Goal: Task Accomplishment & Management: Use online tool/utility

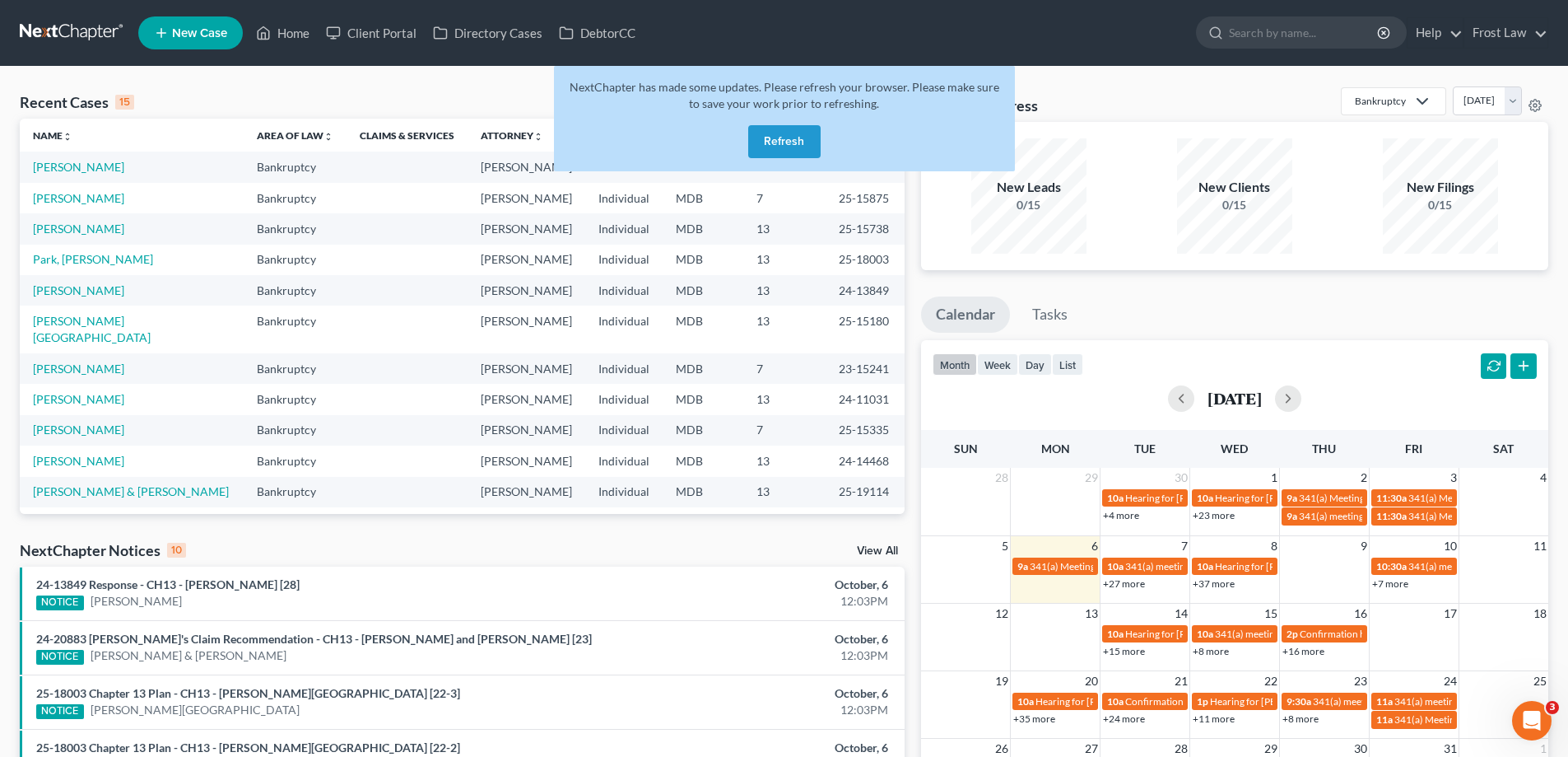
click at [788, 138] on button "Refresh" at bounding box center [784, 142] width 72 height 33
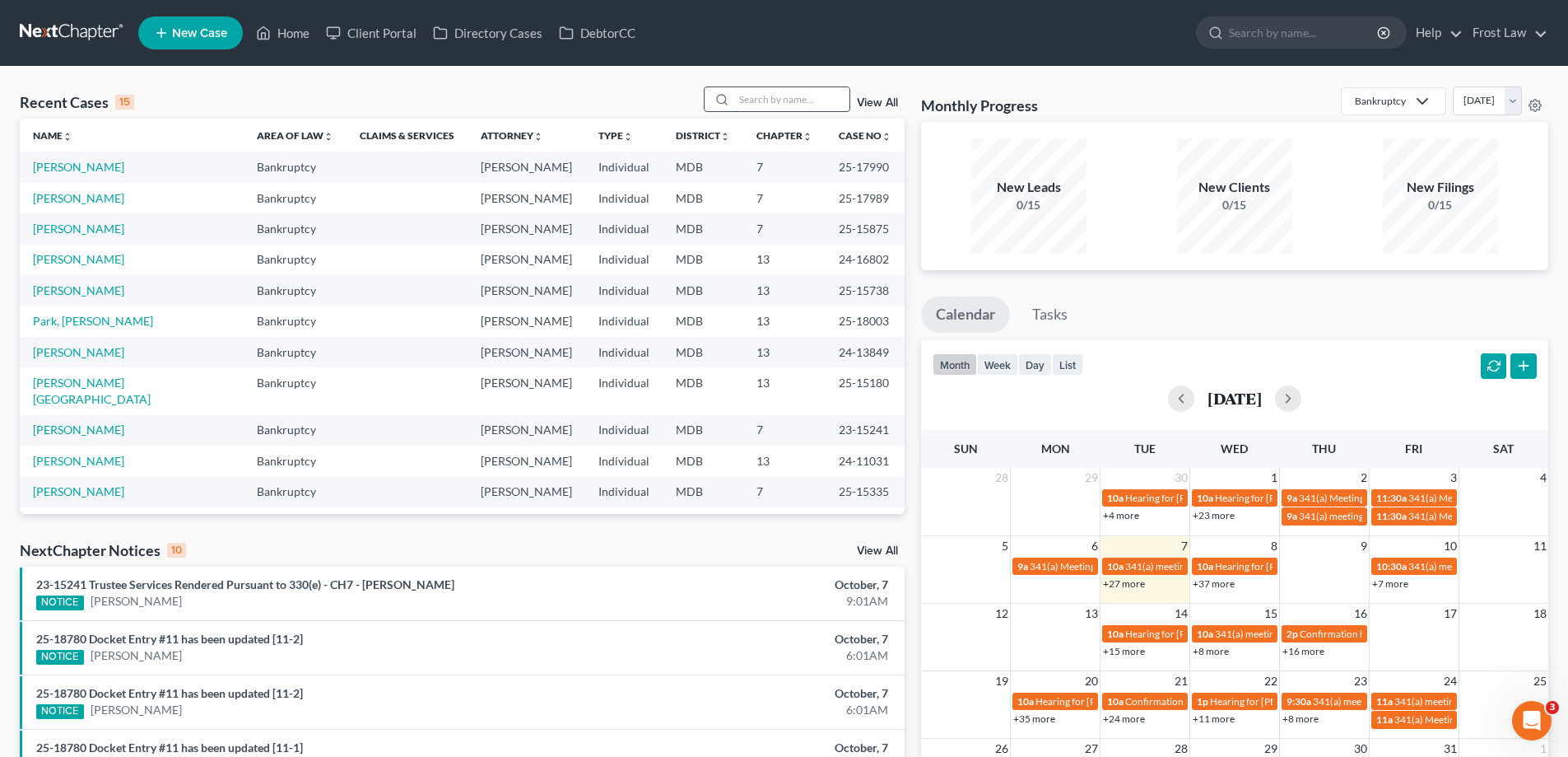
click at [754, 100] on input "search" at bounding box center [792, 99] width 115 height 24
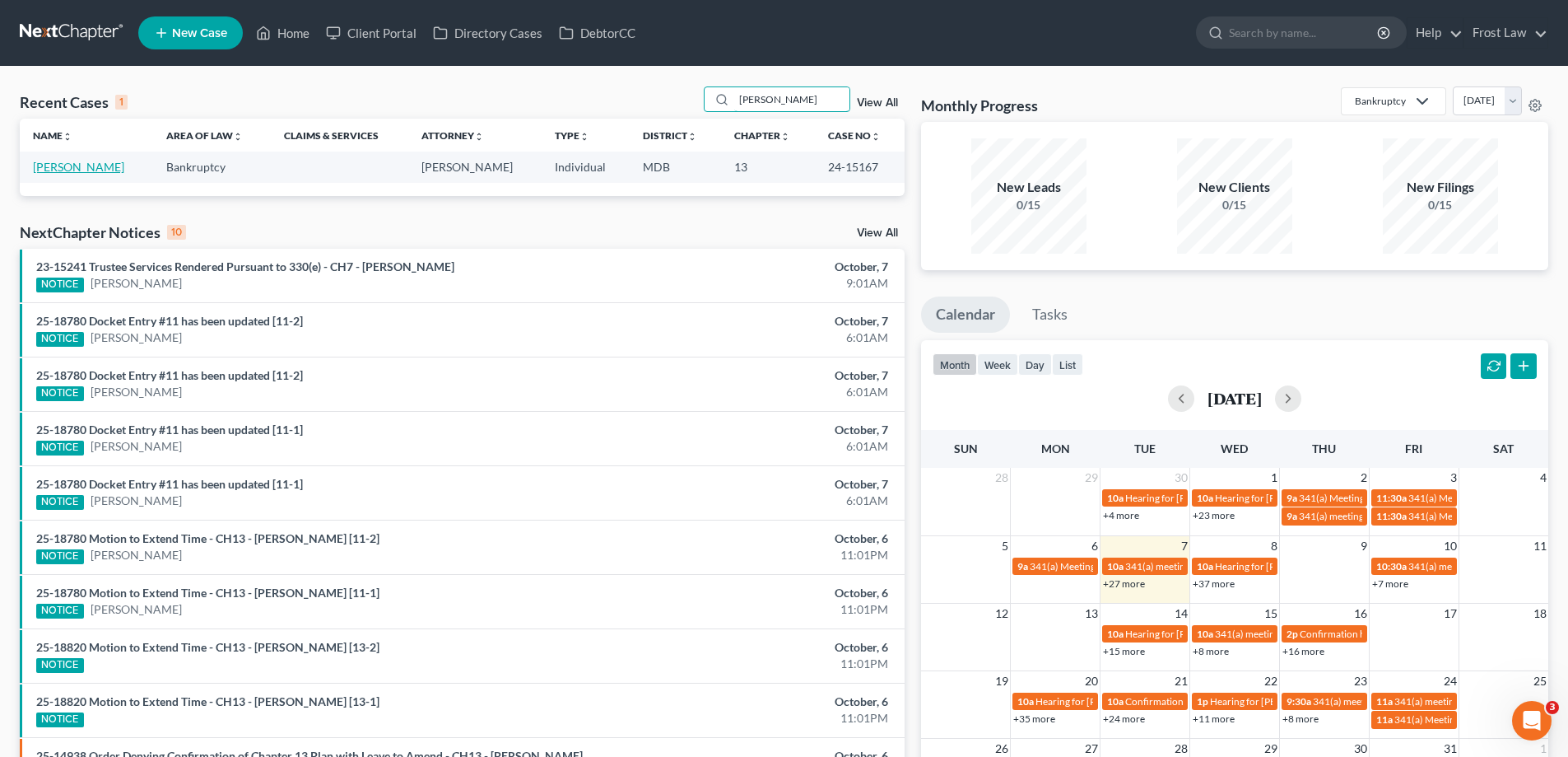
type input "harris"
click at [72, 169] on link "Harris, Rosita" at bounding box center [78, 166] width 91 height 14
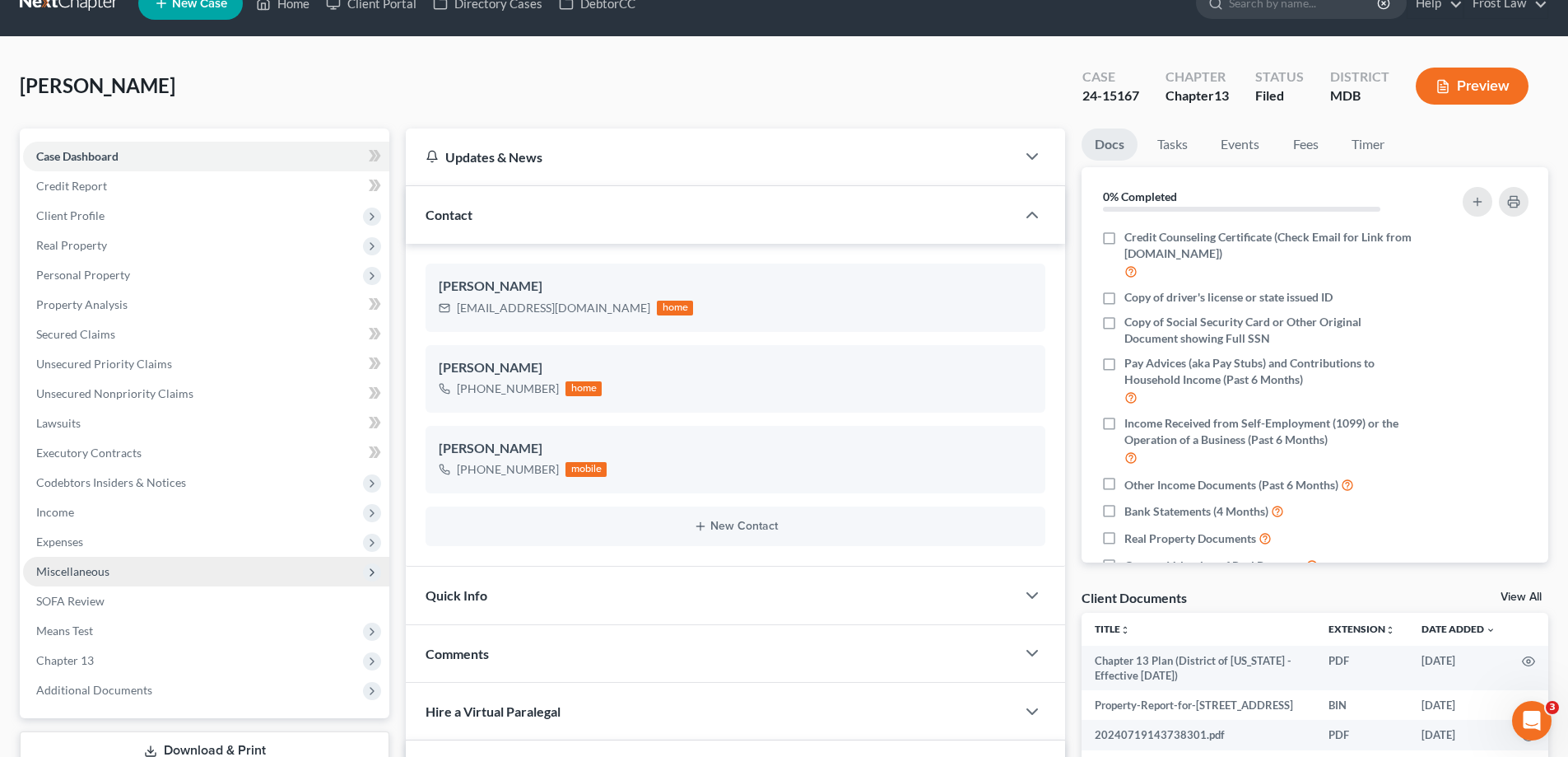
scroll to position [82, 0]
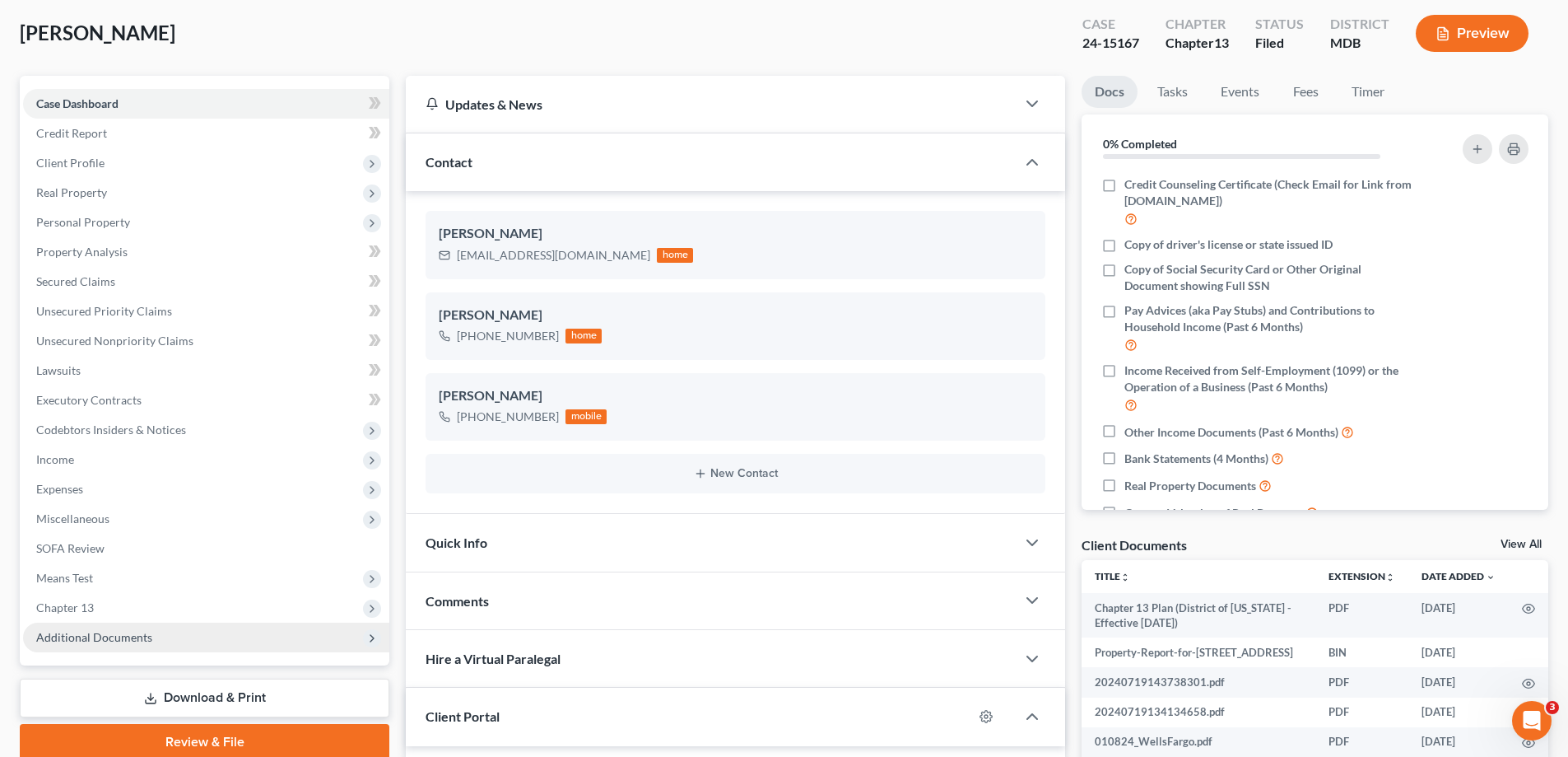
click at [155, 635] on span "Additional Documents" at bounding box center [207, 638] width 366 height 29
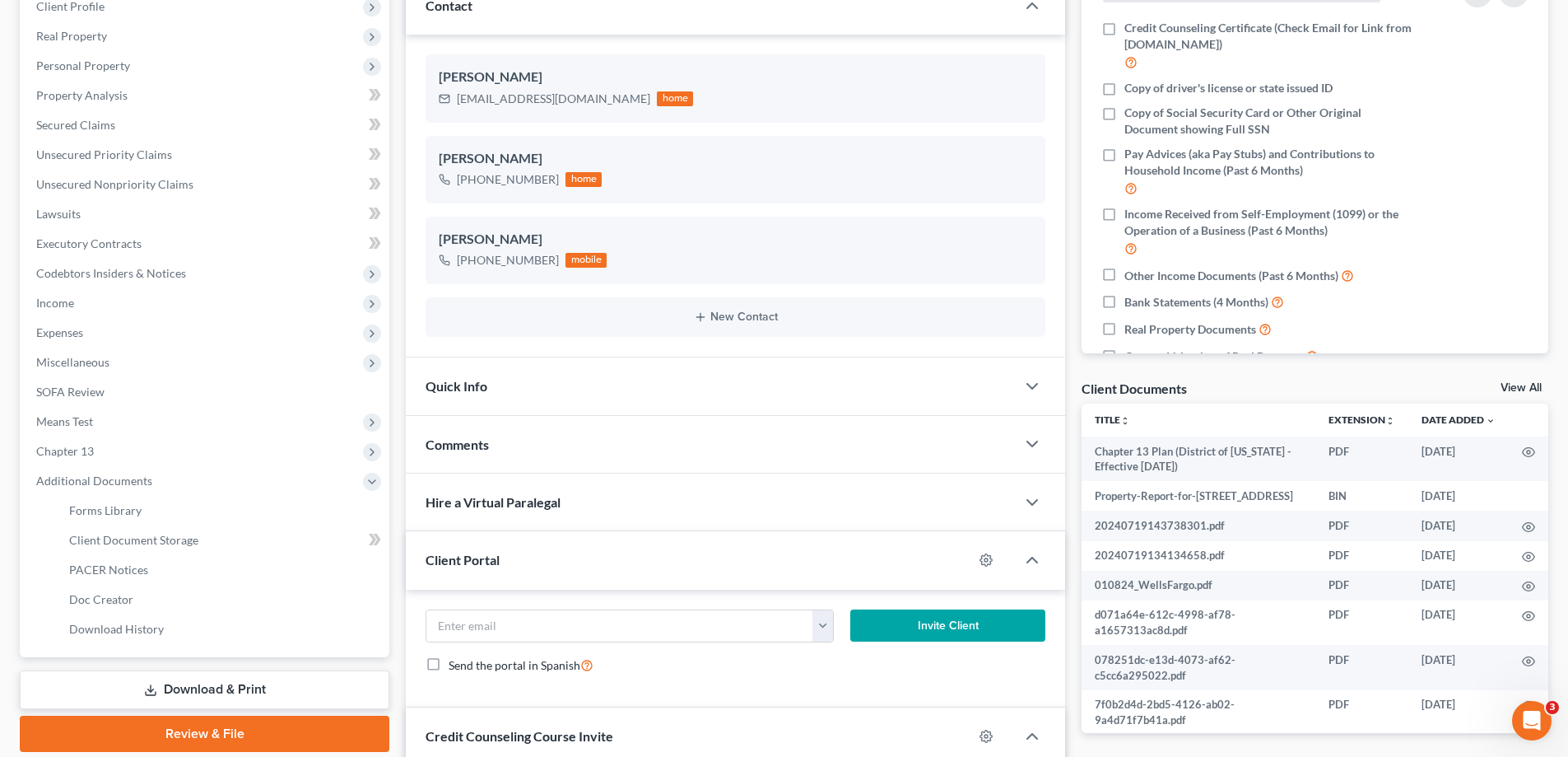
scroll to position [411, 0]
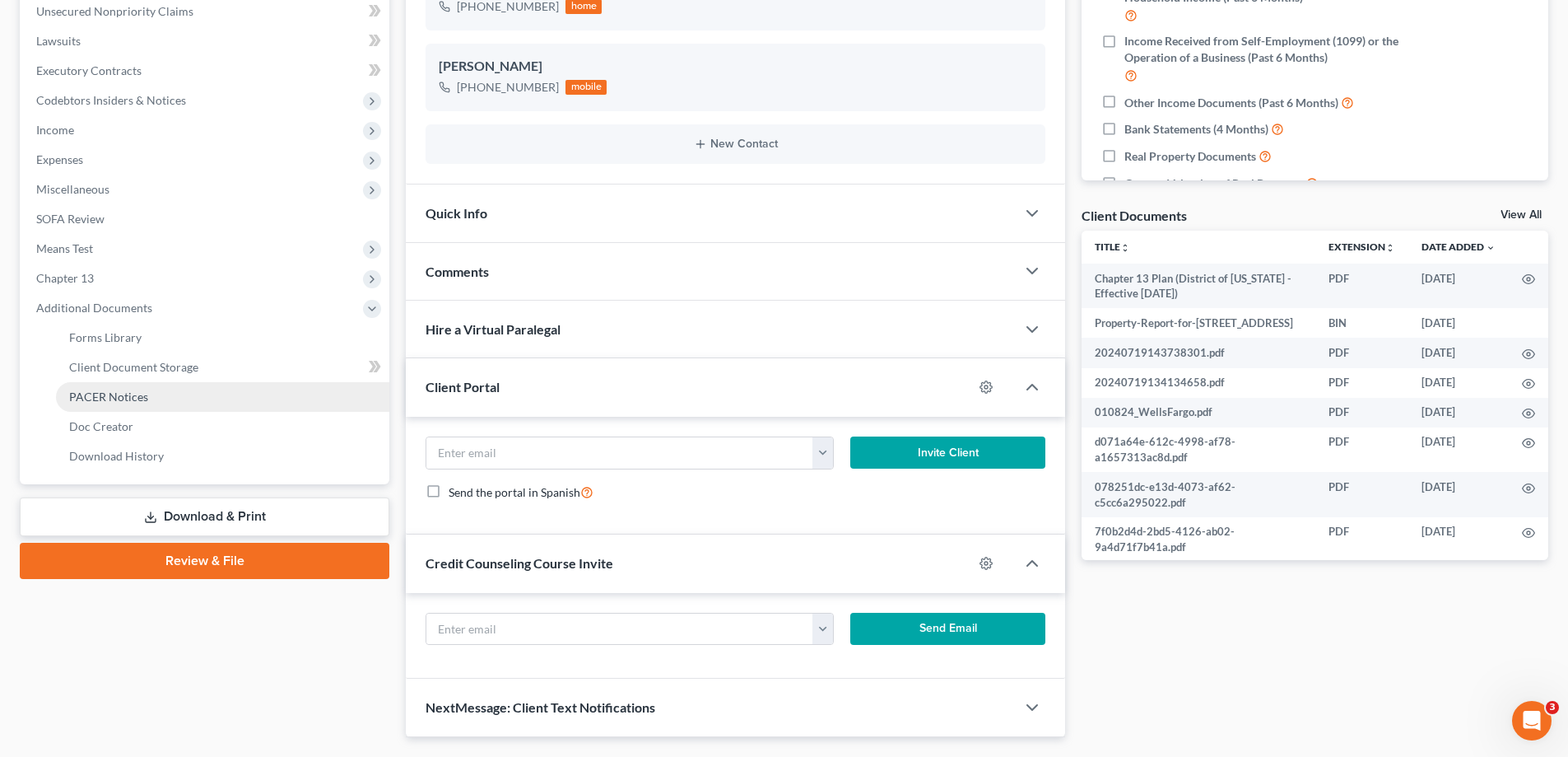
click at [160, 397] on link "PACER Notices" at bounding box center [222, 397] width 334 height 29
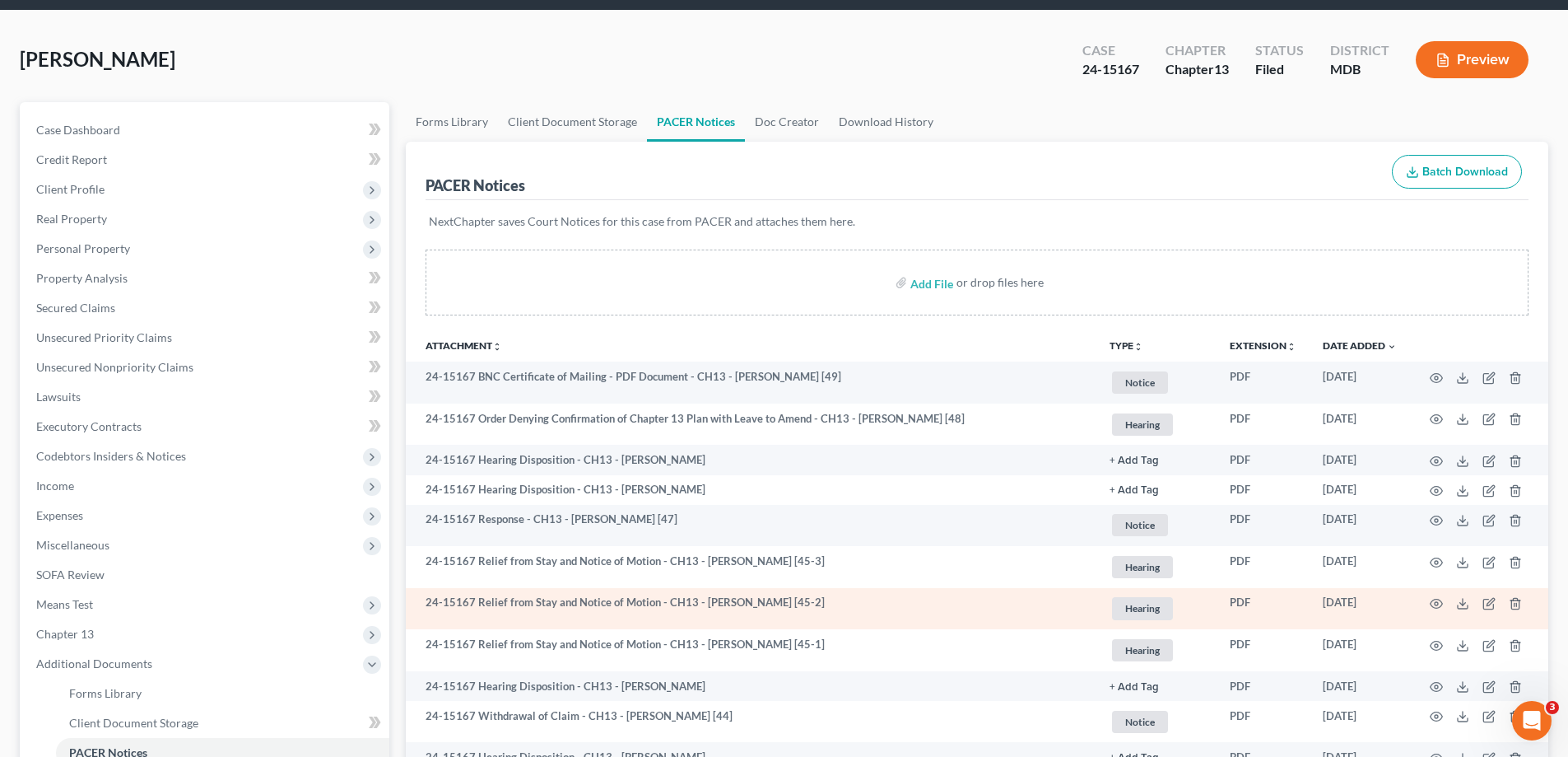
scroll to position [165, 0]
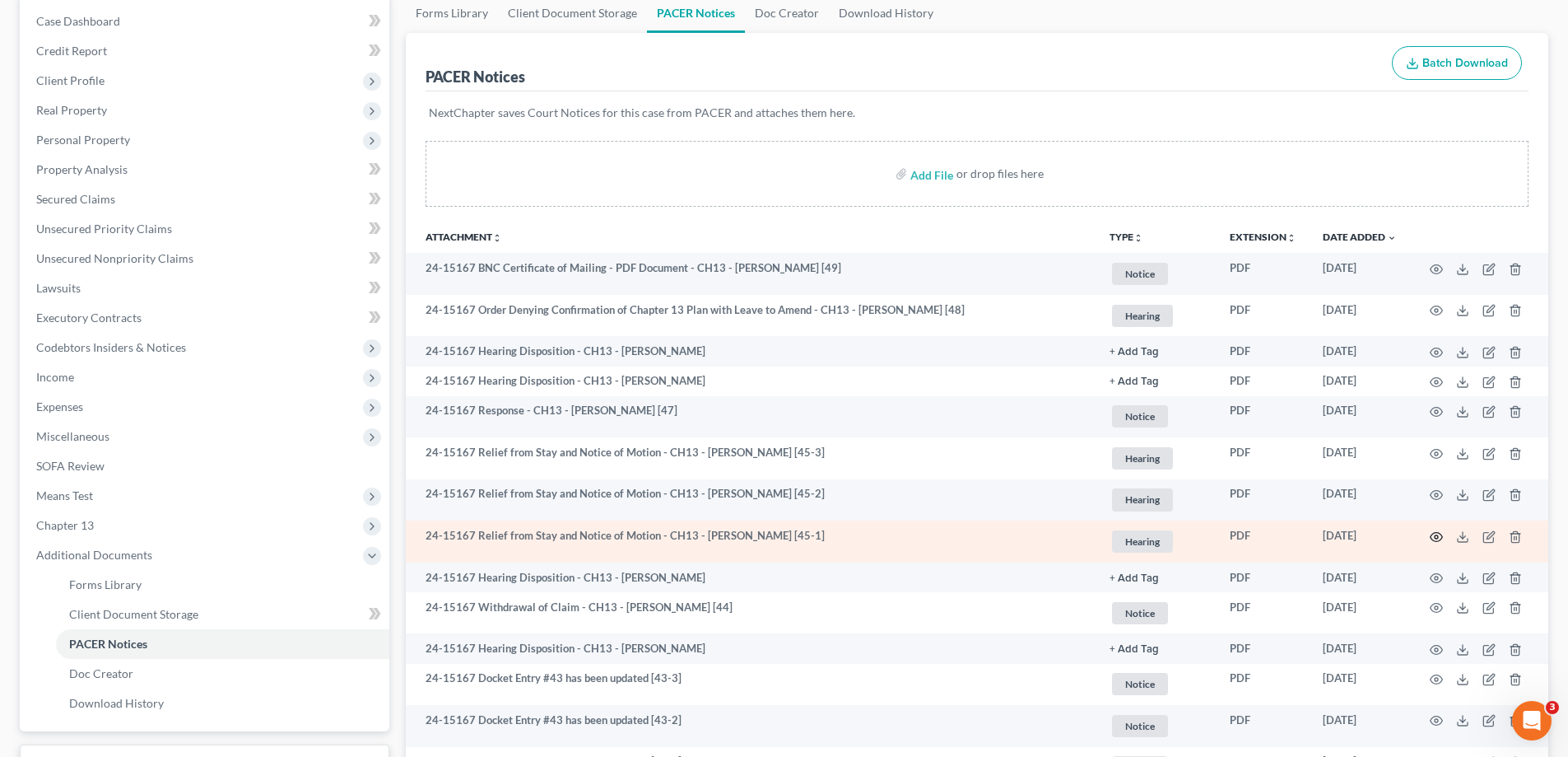
click at [1435, 535] on icon "button" at bounding box center [1436, 537] width 13 height 13
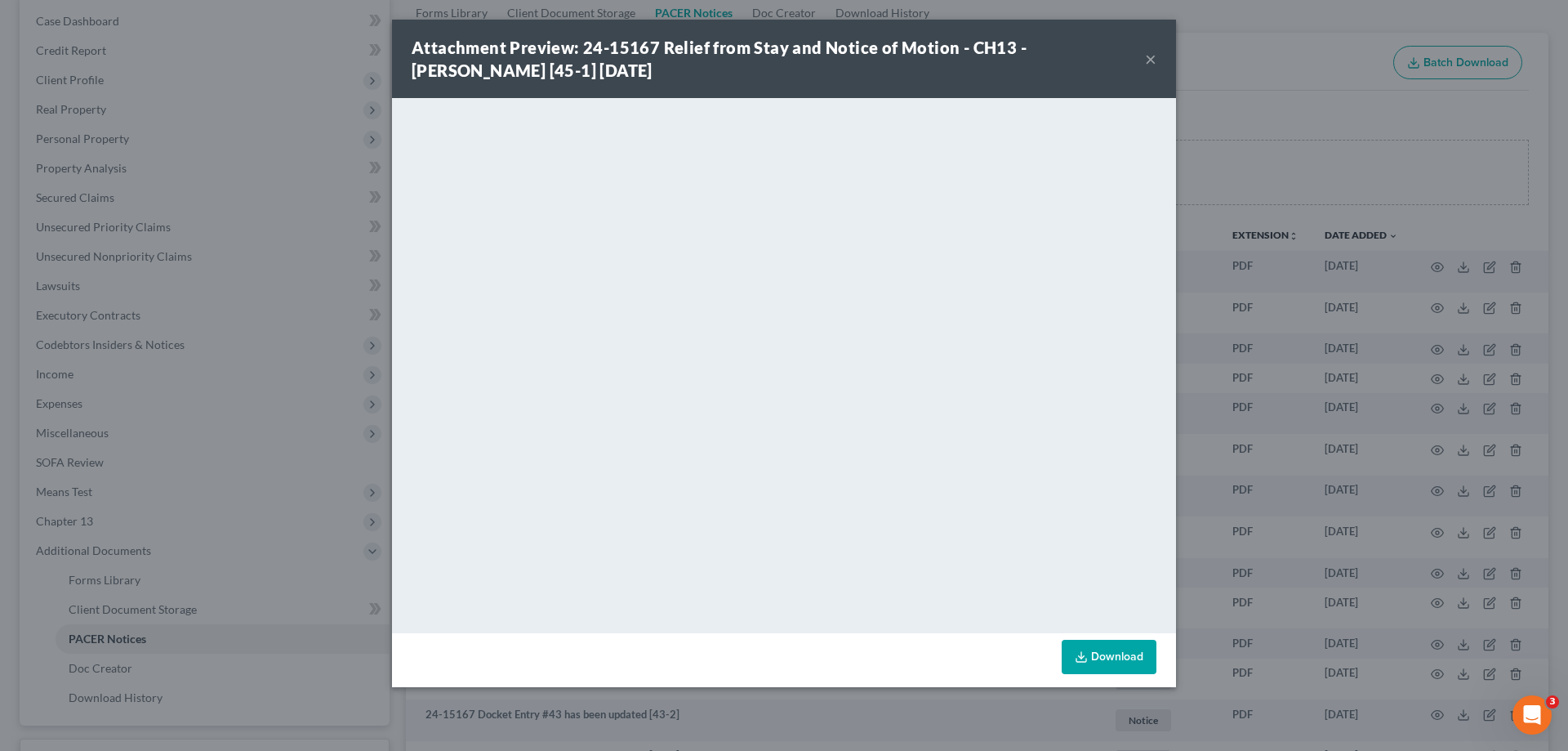
drag, startPoint x: 1151, startPoint y: 57, endPoint x: 1173, endPoint y: 80, distance: 31.8
click at [1151, 57] on button "×" at bounding box center [1151, 58] width 12 height 19
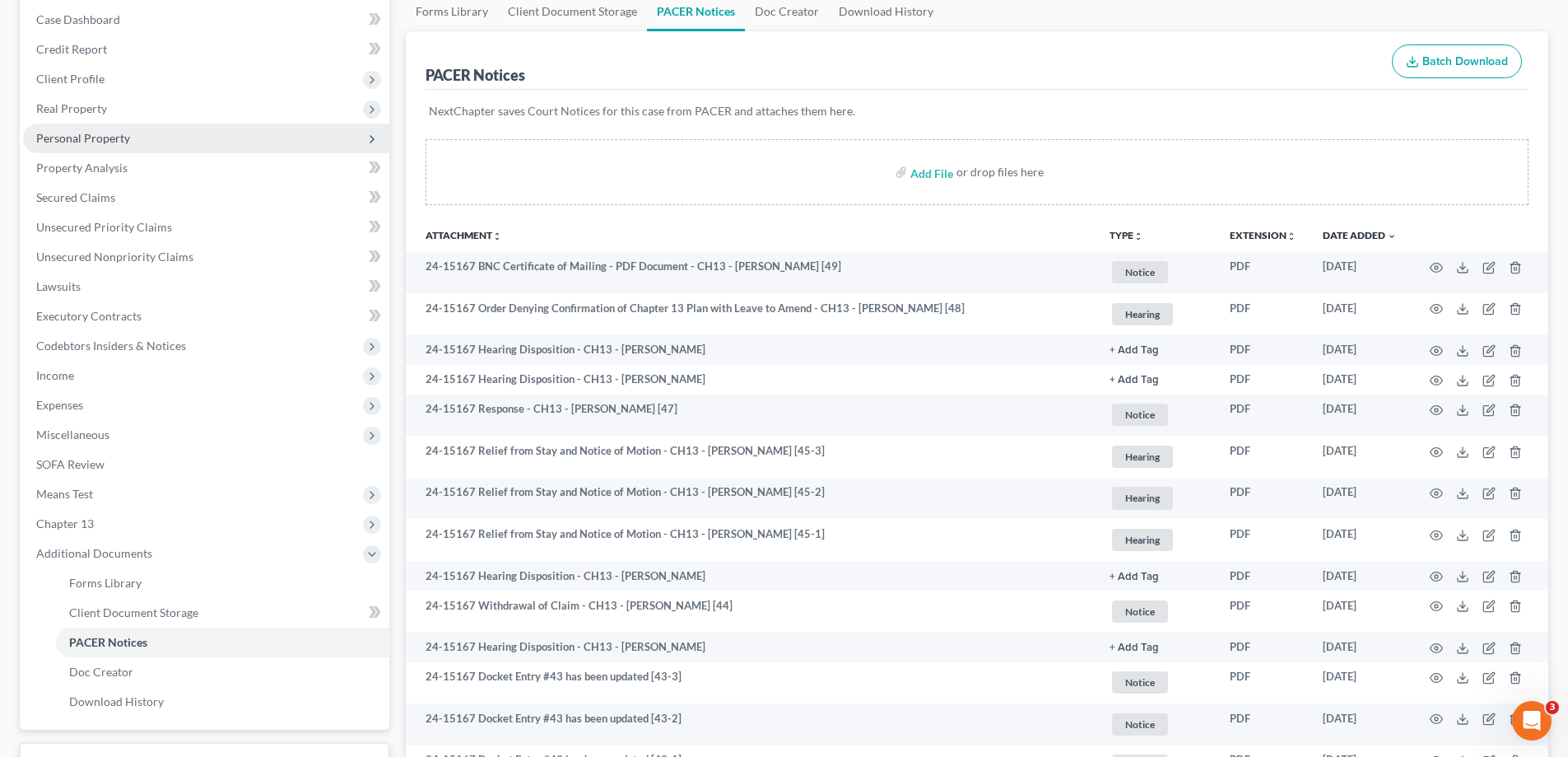
scroll to position [0, 0]
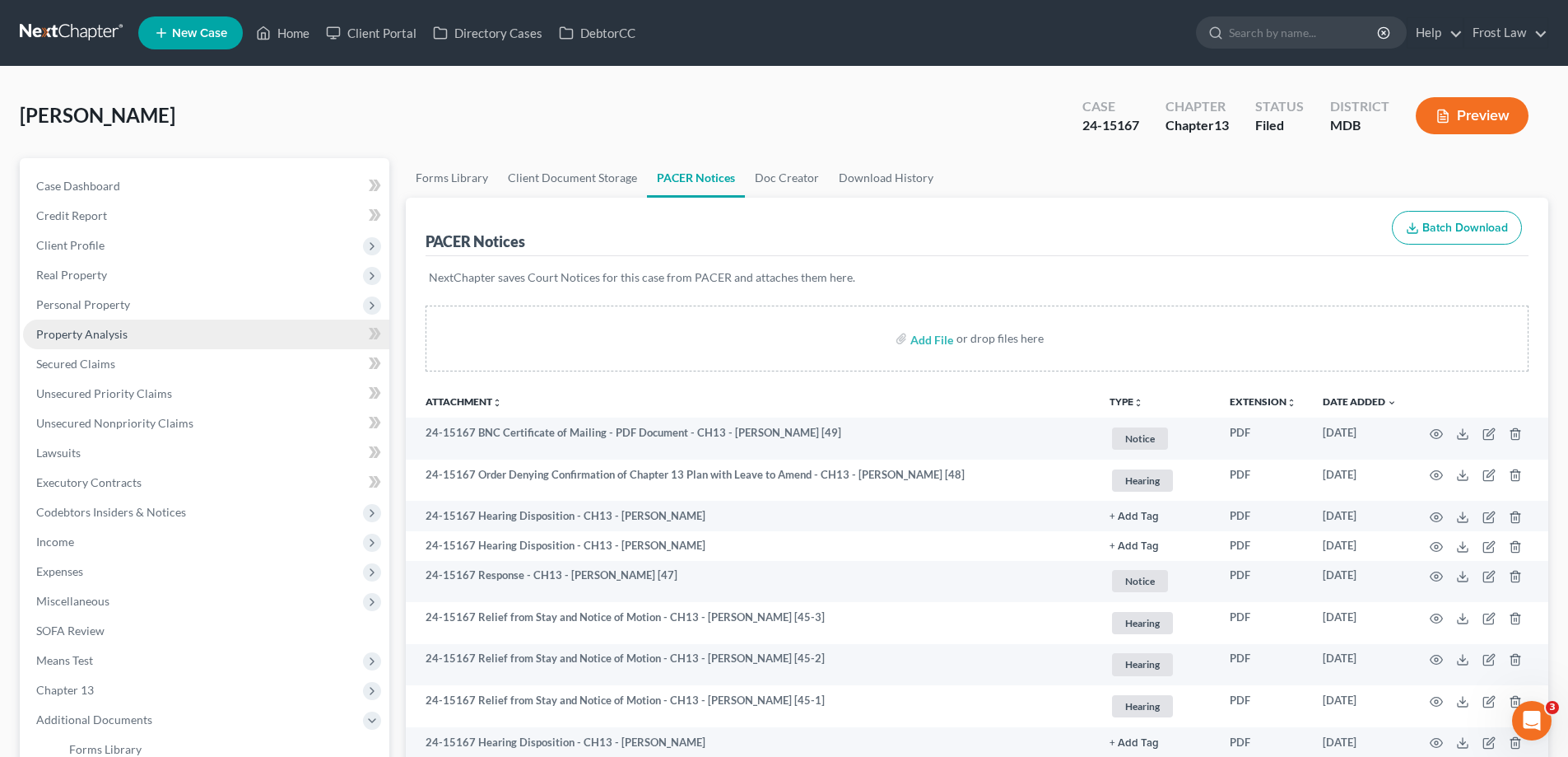
click at [165, 345] on link "Property Analysis" at bounding box center [207, 334] width 366 height 29
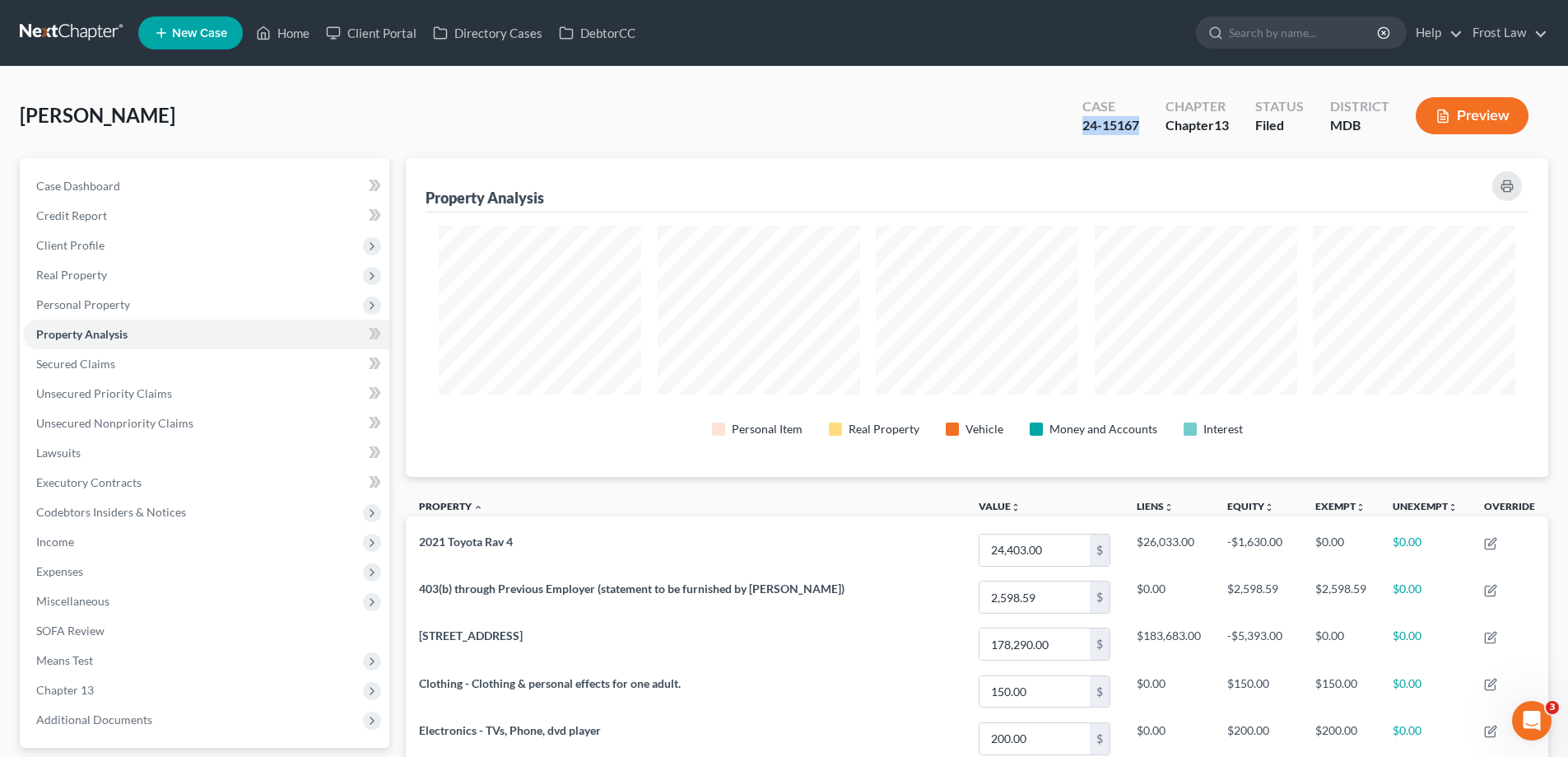
drag, startPoint x: 1142, startPoint y: 122, endPoint x: 1056, endPoint y: 131, distance: 86.5
click at [1056, 131] on div "Harris, Rosita Upgraded Case 24-15167 Chapter Chapter 13 Status Filed District …" at bounding box center [784, 121] width 1529 height 71
copy div "24-15167"
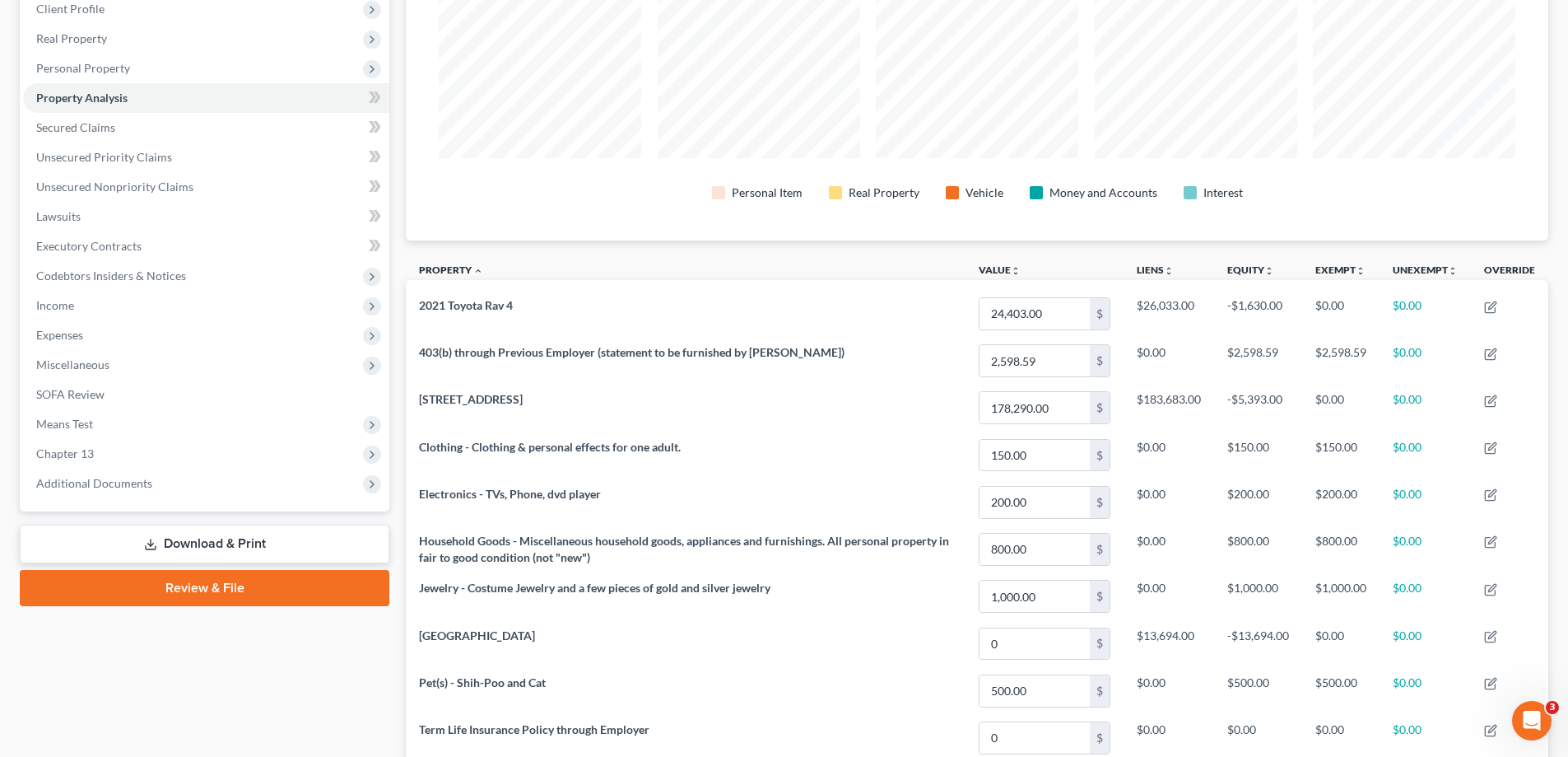
scroll to position [411, 0]
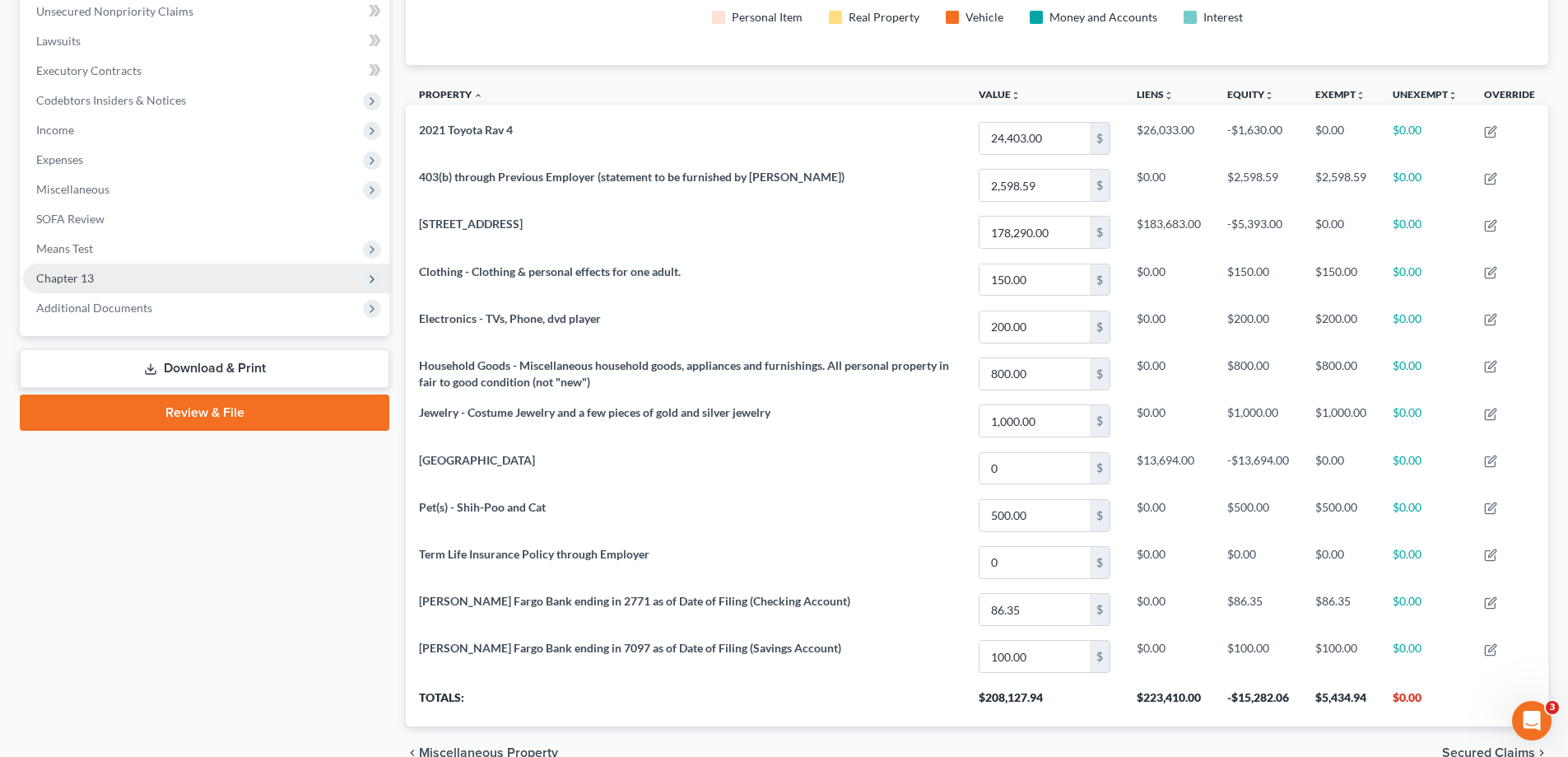
click at [110, 277] on span "Chapter 13" at bounding box center [207, 278] width 366 height 29
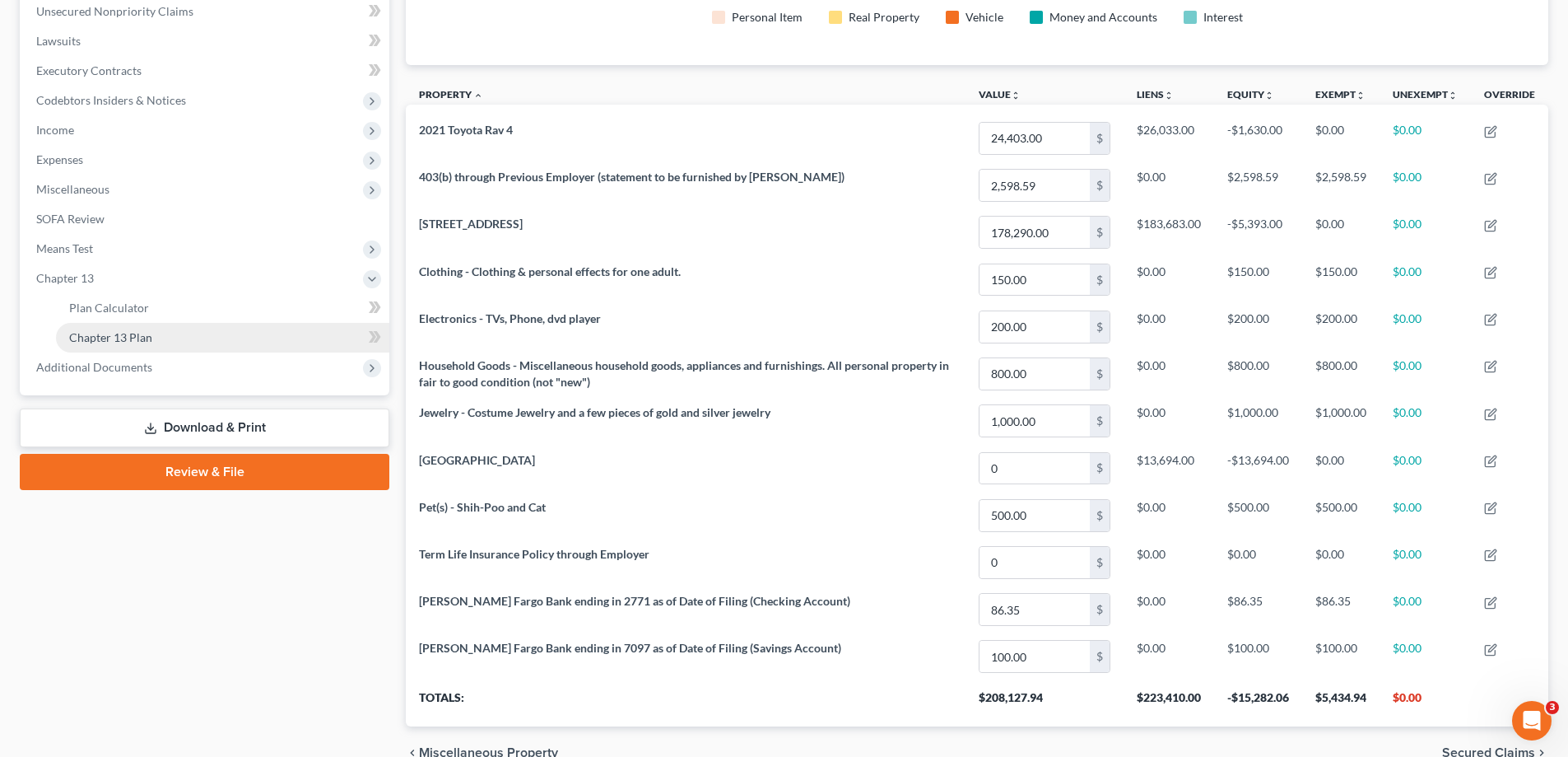
click at [164, 340] on link "Chapter 13 Plan" at bounding box center [222, 338] width 334 height 29
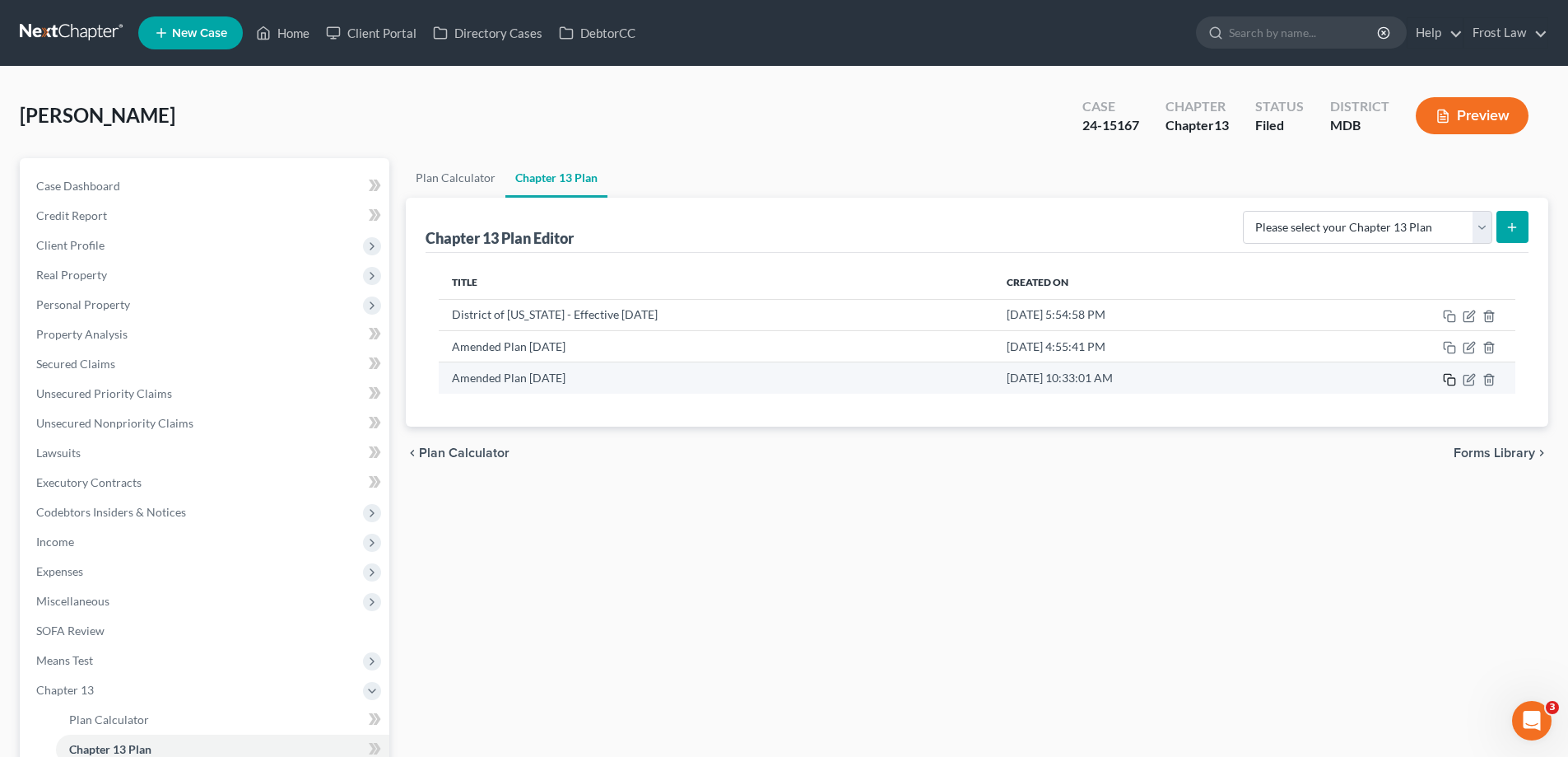
click at [1451, 384] on icon "button" at bounding box center [1449, 379] width 13 height 13
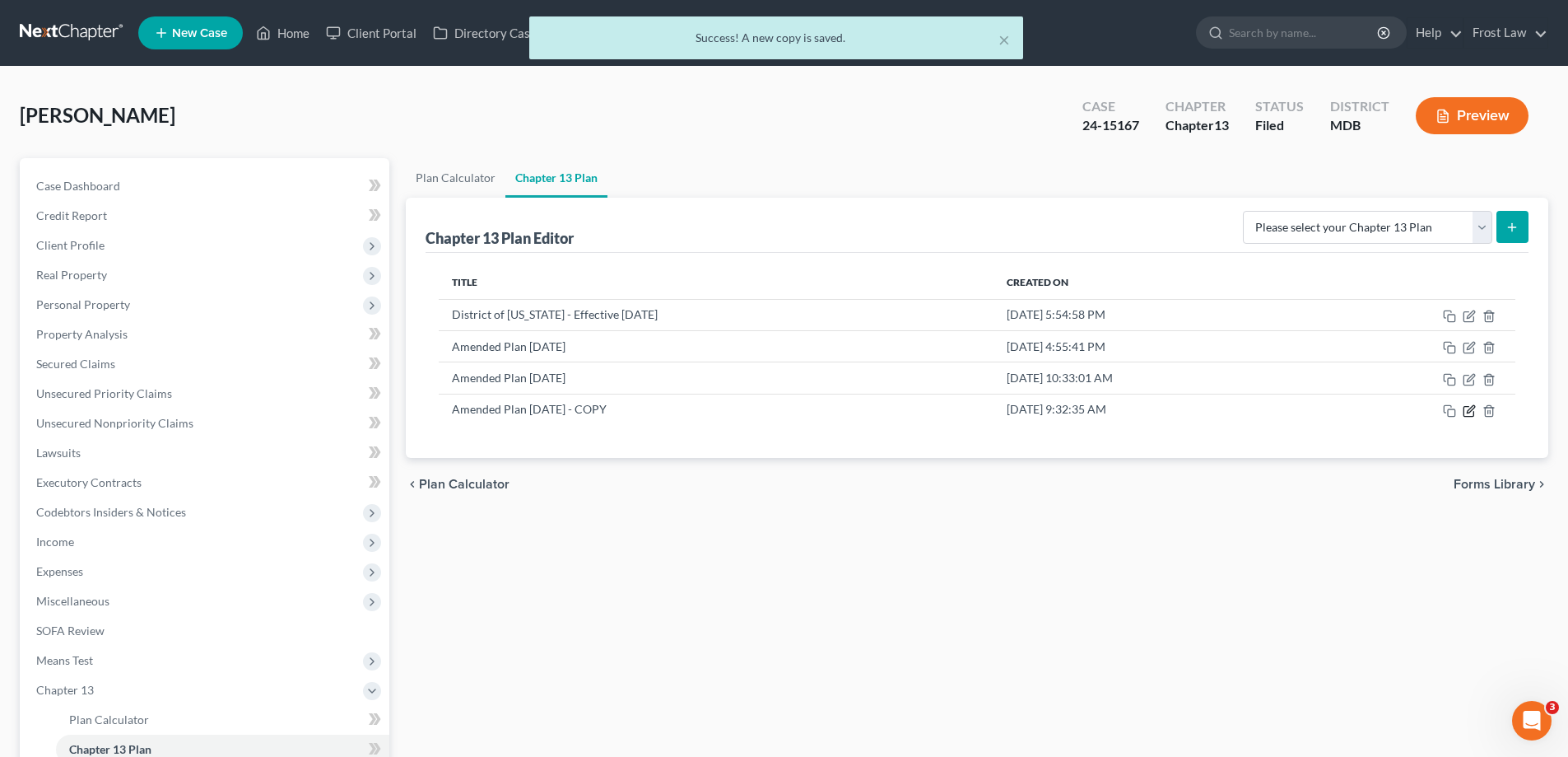
click at [1468, 413] on icon "button" at bounding box center [1468, 410] width 13 height 13
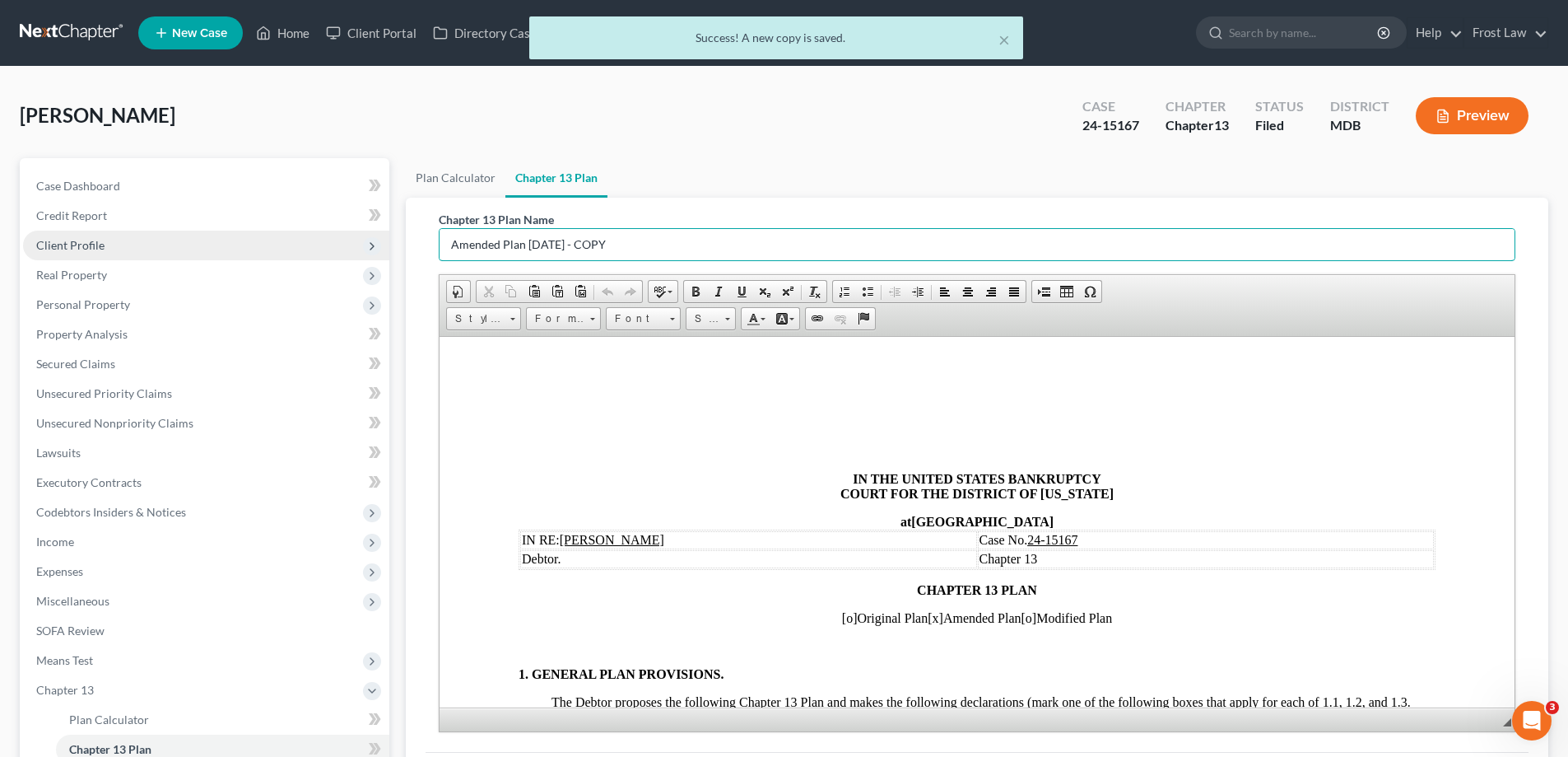
drag, startPoint x: 623, startPoint y: 253, endPoint x: 320, endPoint y: 254, distance: 303.0
click at [320, 254] on div "Petition Navigation Case Dashboard Payments Invoices Payments Payments Credit R…" at bounding box center [784, 529] width 1545 height 743
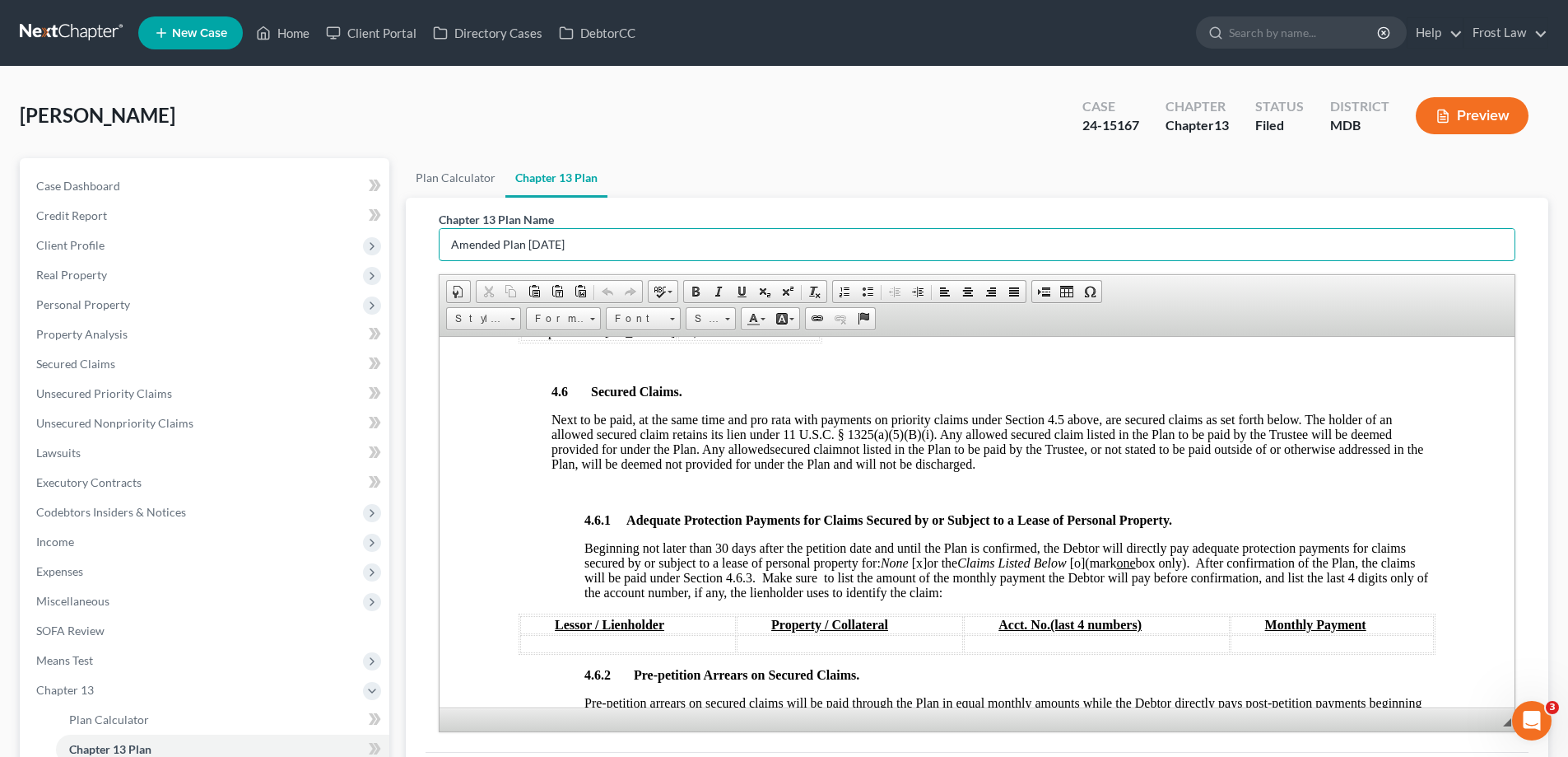
scroll to position [2553, 0]
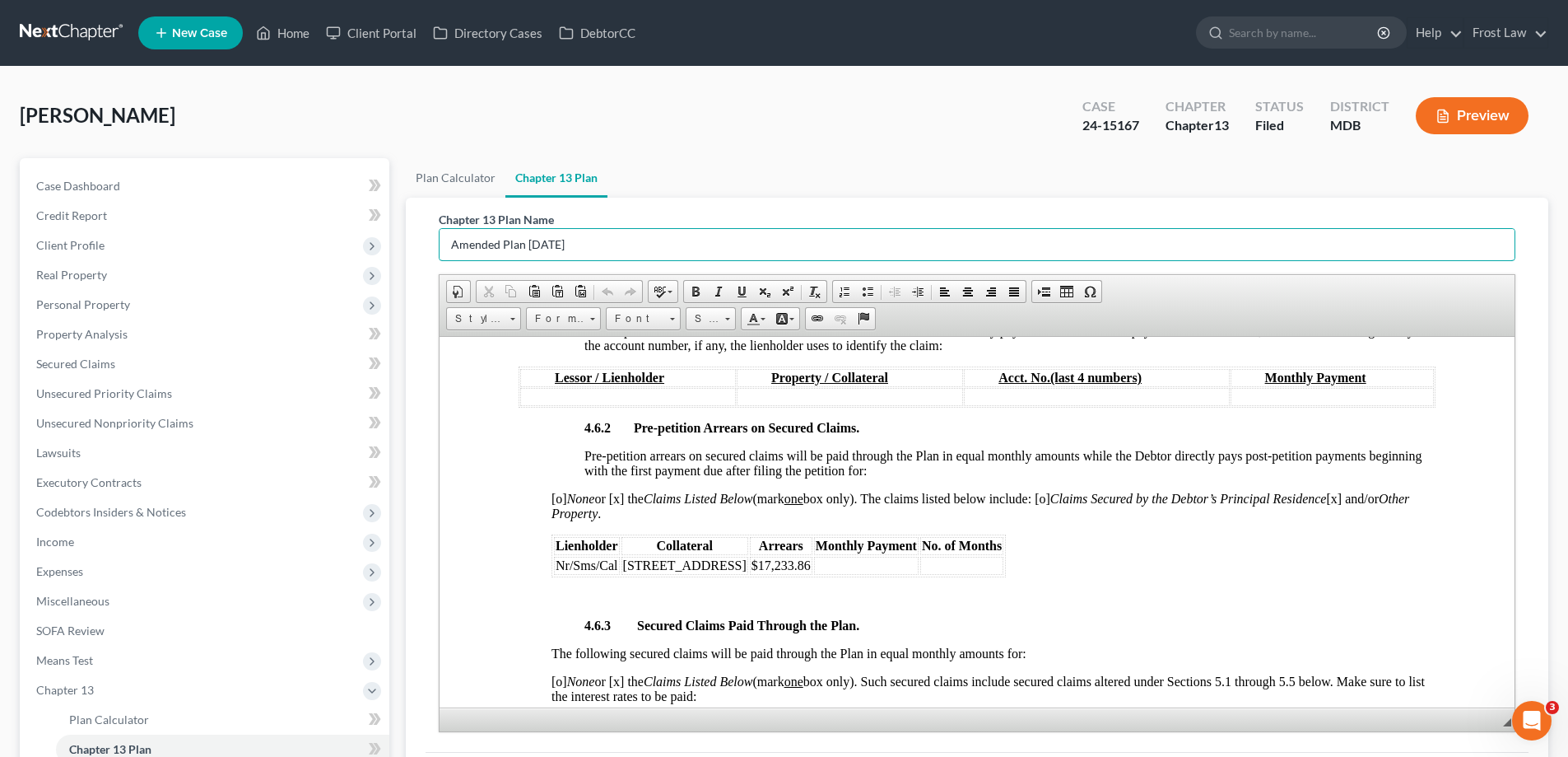
type input "Amended Plan 10.7.25"
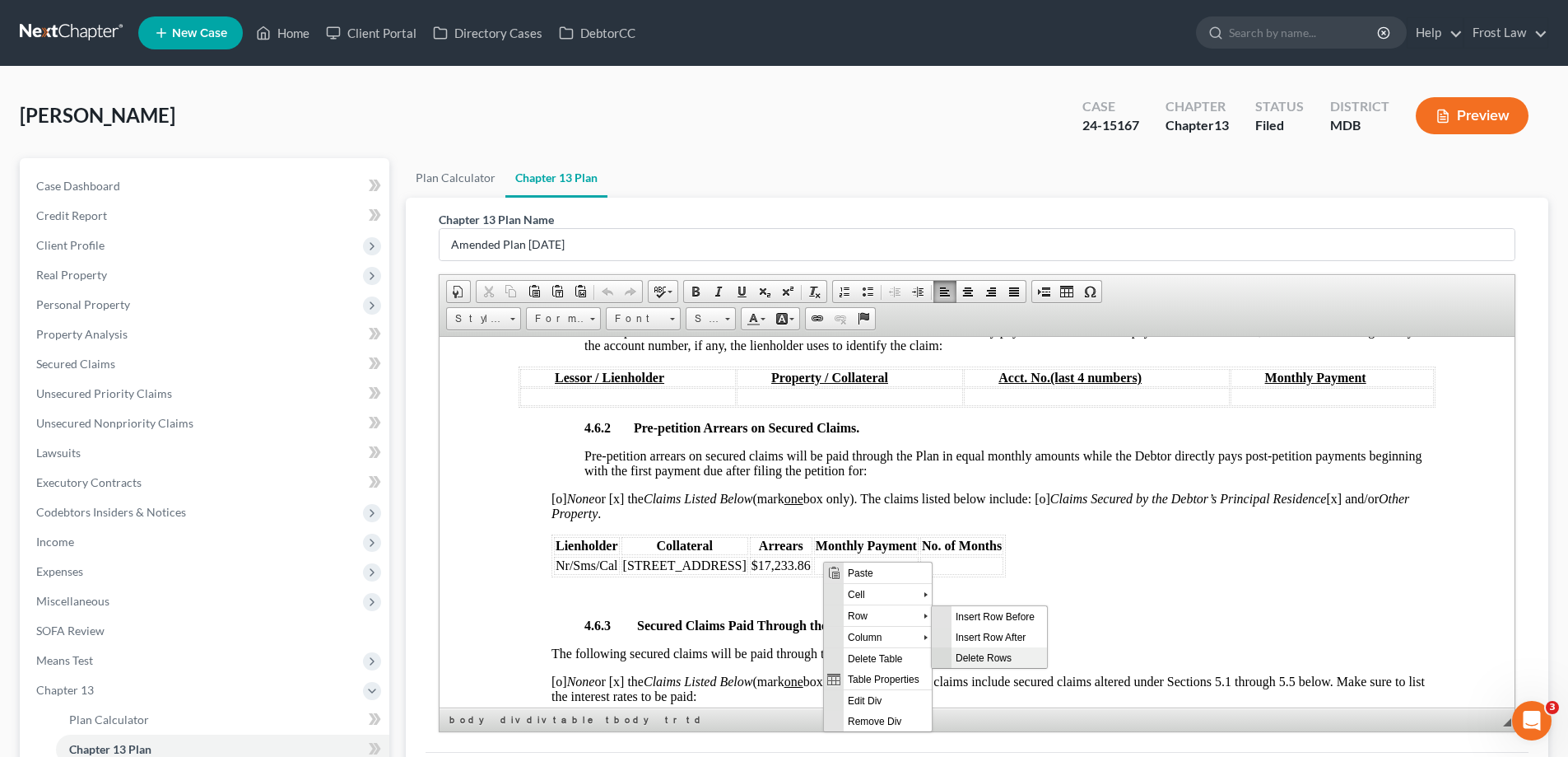
scroll to position [0, 0]
click at [1011, 662] on span "Delete Rows" at bounding box center [999, 656] width 96 height 21
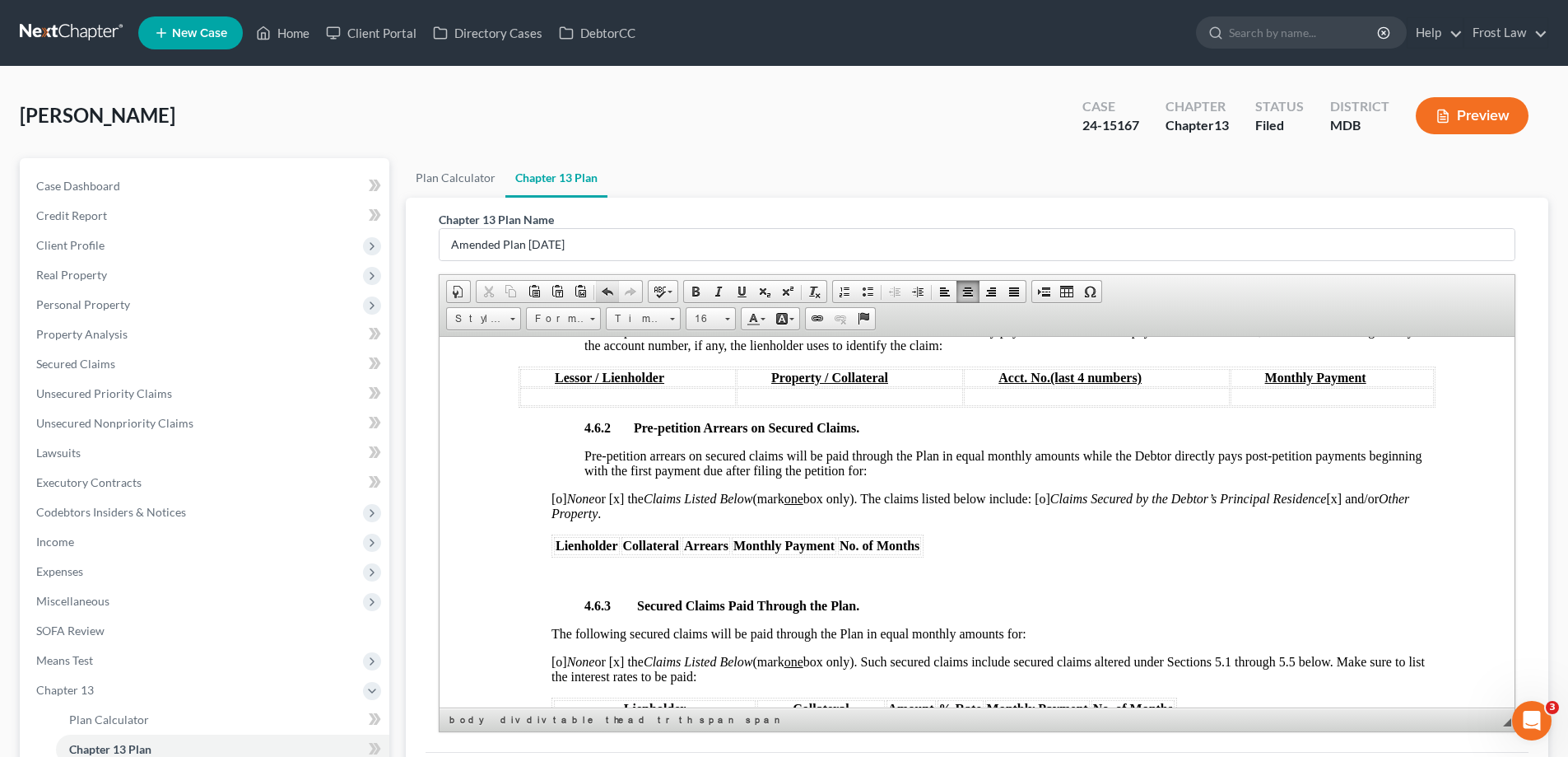
click at [608, 290] on span at bounding box center [607, 291] width 13 height 13
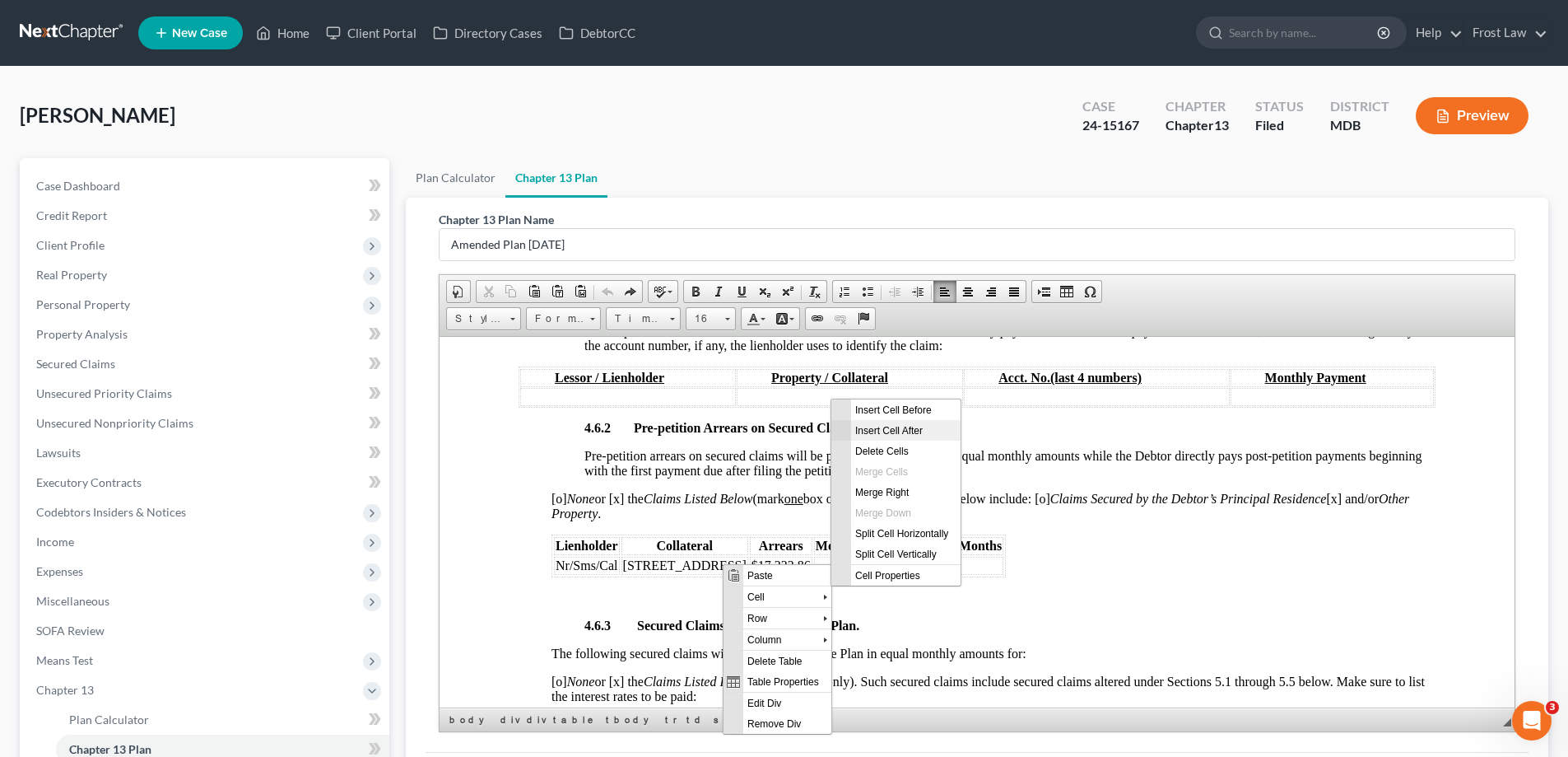
click at [880, 433] on span "Insert Cell After" at bounding box center [906, 429] width 110 height 21
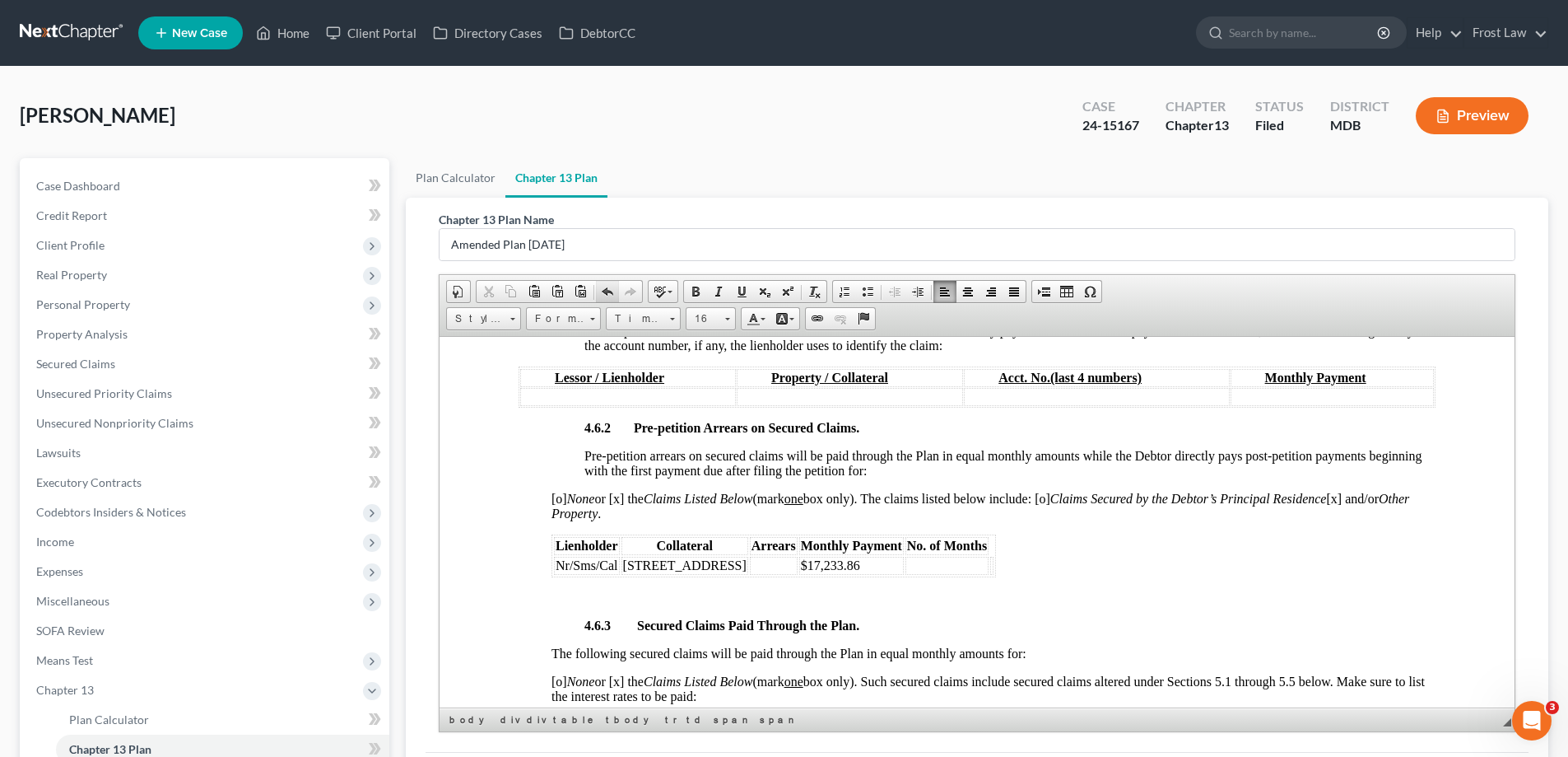
click at [607, 293] on span at bounding box center [607, 291] width 13 height 13
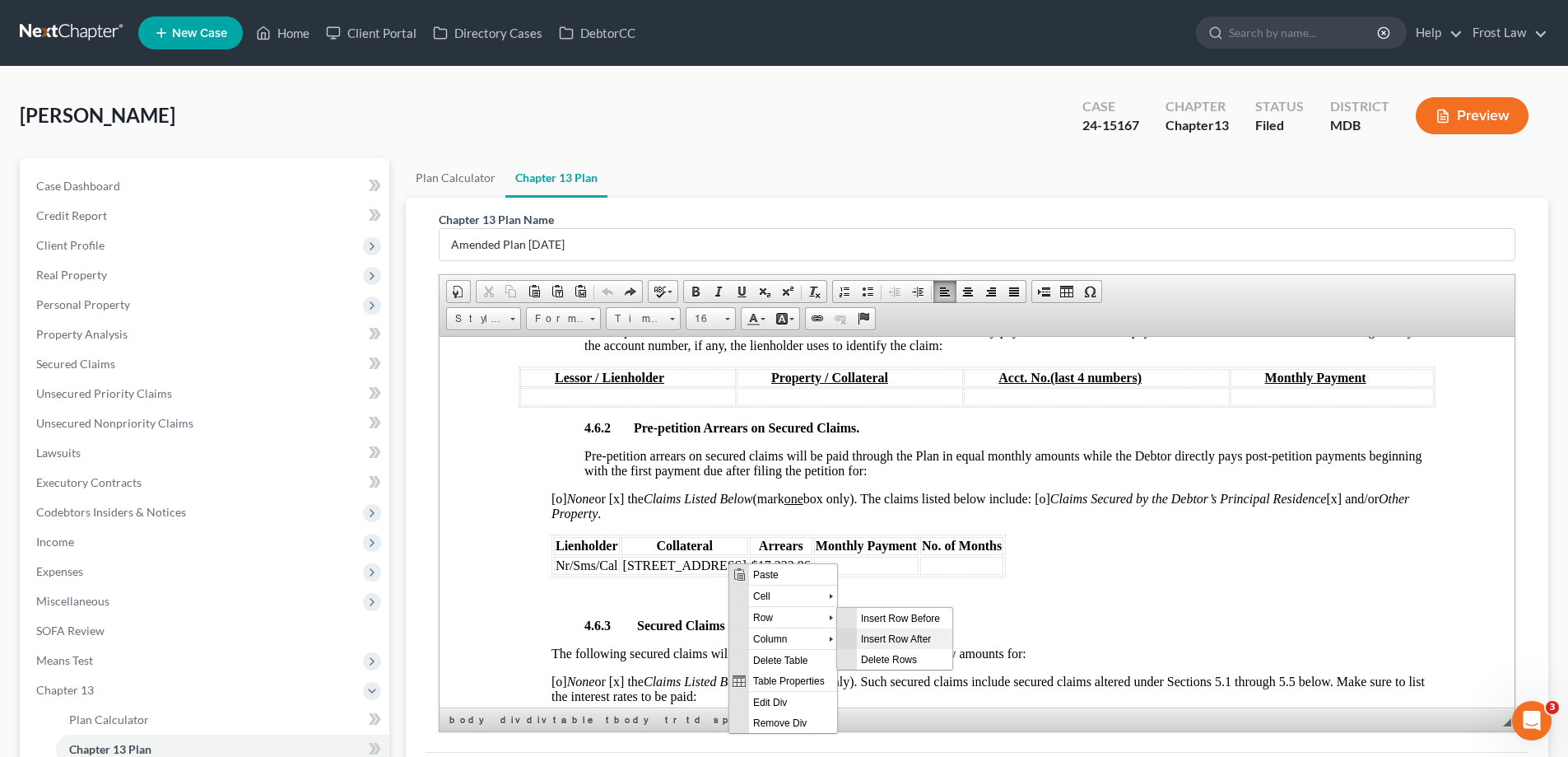
click at [891, 637] on span "Insert Row After" at bounding box center [904, 638] width 96 height 21
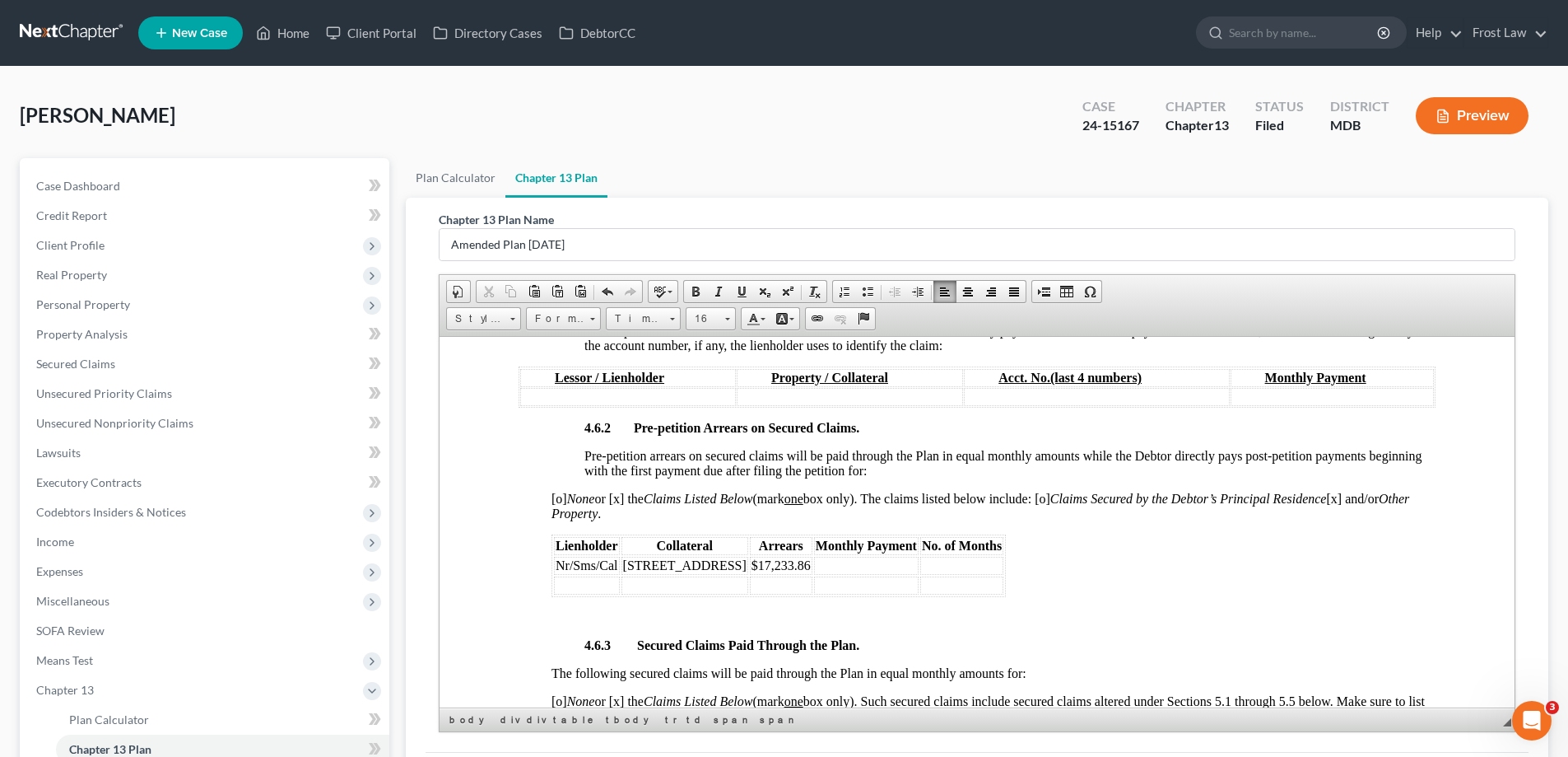
click at [770, 588] on td at bounding box center [781, 585] width 63 height 19
drag, startPoint x: 616, startPoint y: 564, endPoint x: 557, endPoint y: 570, distance: 59.3
click at [557, 570] on span "Nr/Sms/Cal" at bounding box center [587, 564] width 63 height 14
copy span "Nr/Sms/Cal"
click at [597, 590] on td at bounding box center [586, 585] width 66 height 19
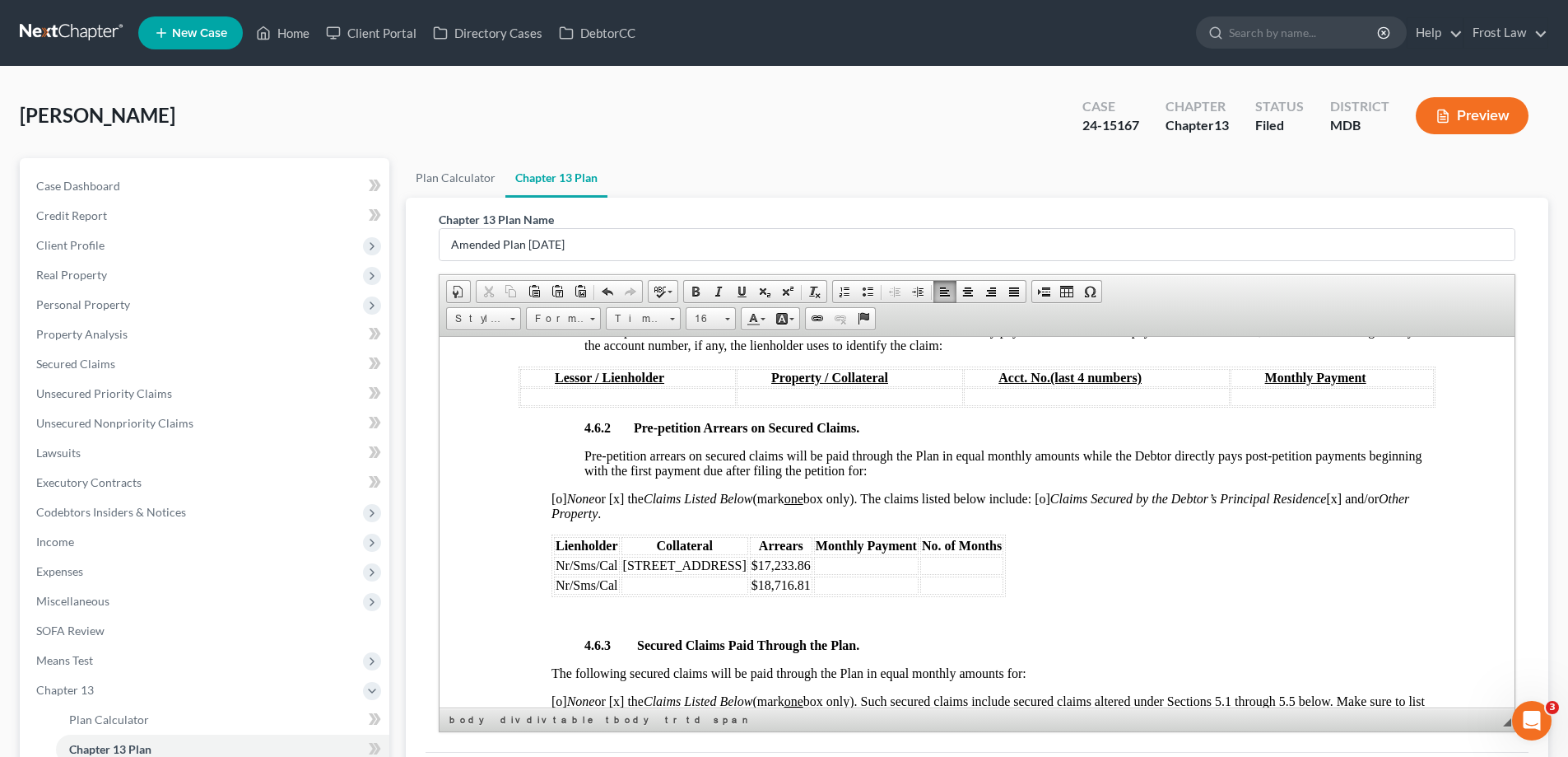
drag, startPoint x: 738, startPoint y: 567, endPoint x: 619, endPoint y: 567, distance: 119.0
click at [619, 567] on table "Lienholder Collateral Arrears Monthly Payment No. of Months Nr/Sms/Cal 622 N La…" at bounding box center [778, 565] width 454 height 63
copy tr "622 N Lakewood Ave"
click at [675, 586] on td at bounding box center [685, 585] width 127 height 19
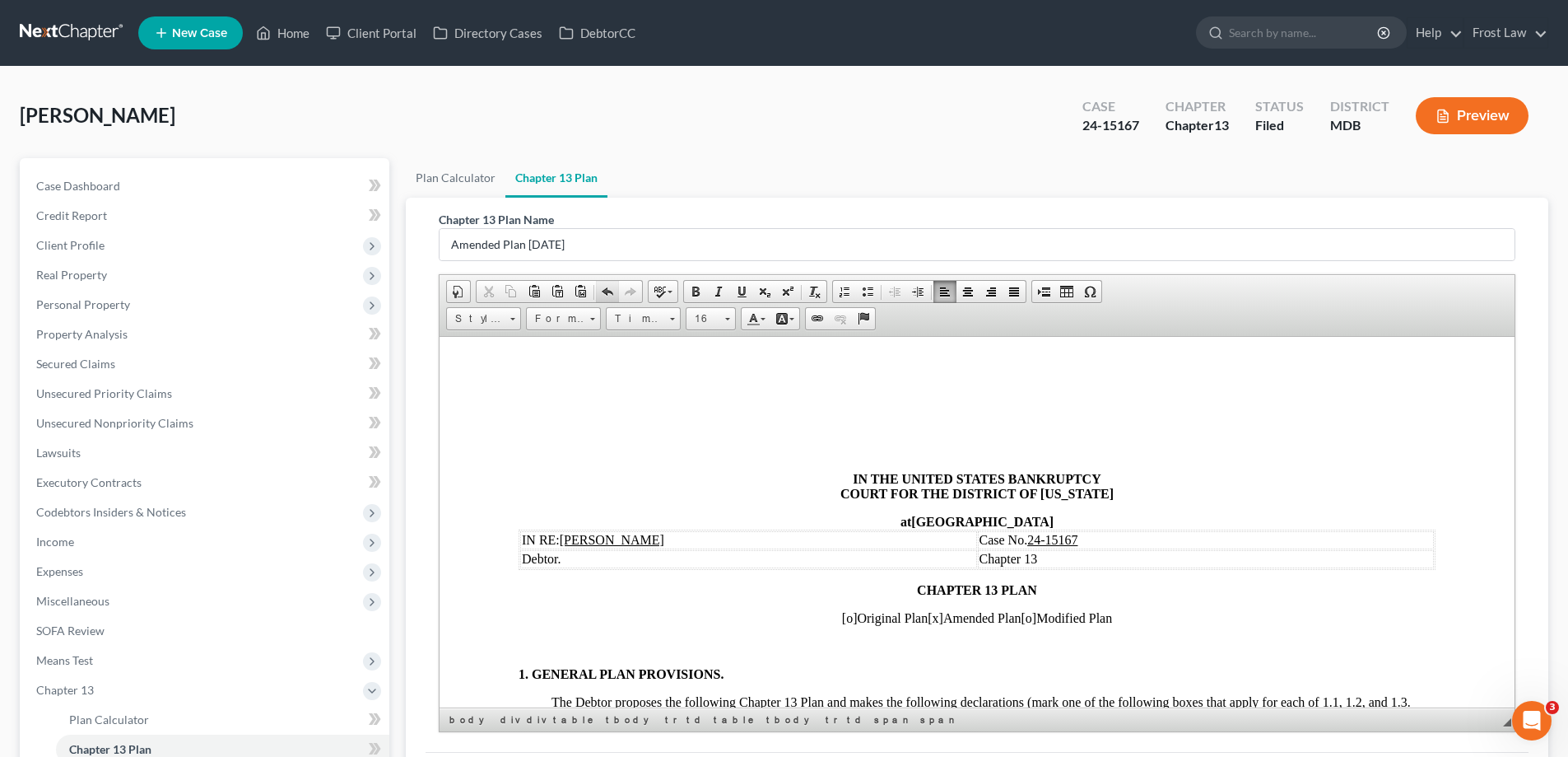
click at [610, 299] on link "Undo" at bounding box center [608, 292] width 23 height 22
drag, startPoint x: 735, startPoint y: 566, endPoint x: 623, endPoint y: 567, distance: 112.0
copy span "622 N Lakewood Ave"
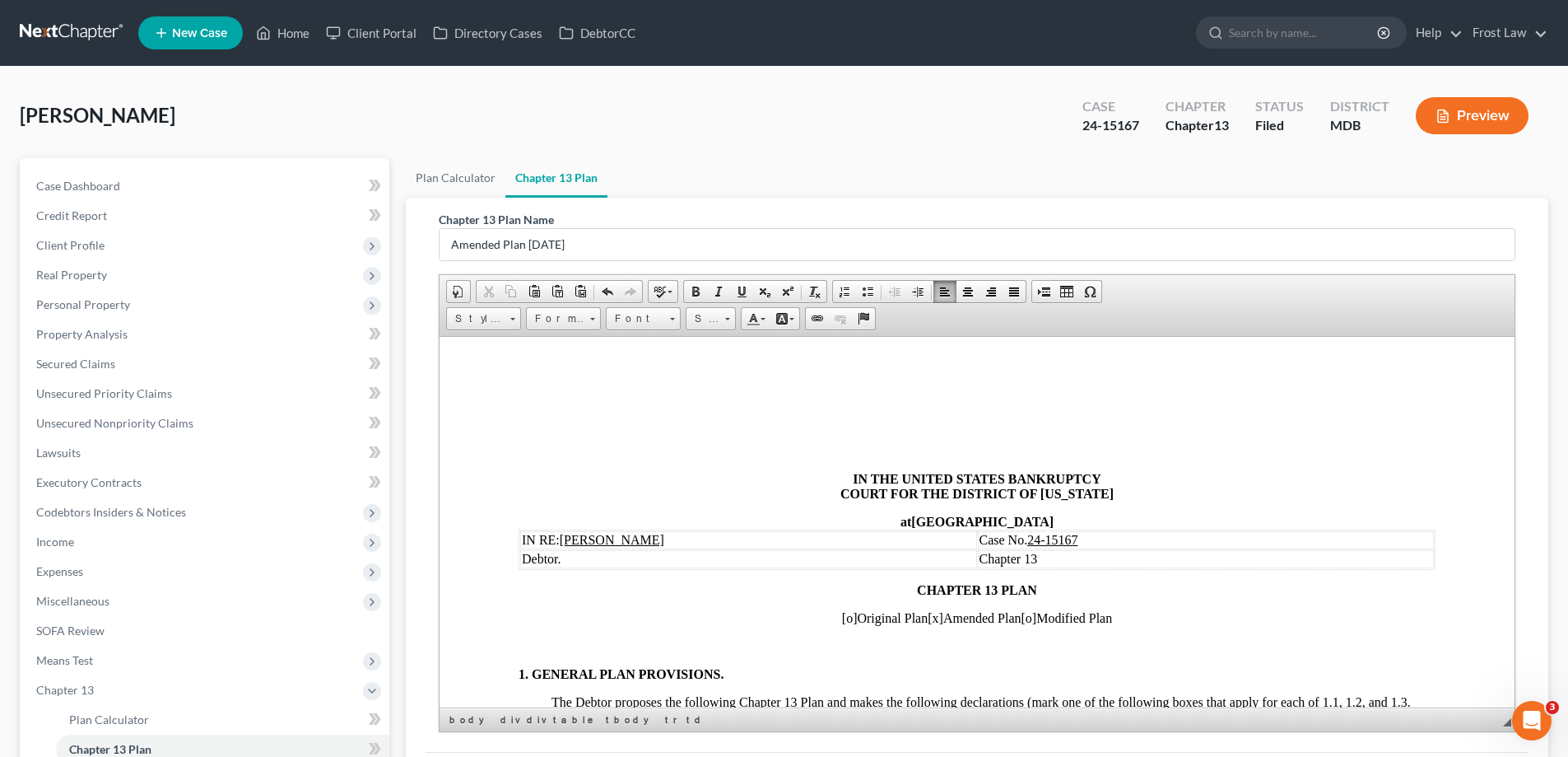
scroll to position [2800, 0]
drag, startPoint x: 968, startPoint y: 520, endPoint x: 931, endPoint y: 528, distance: 37.9
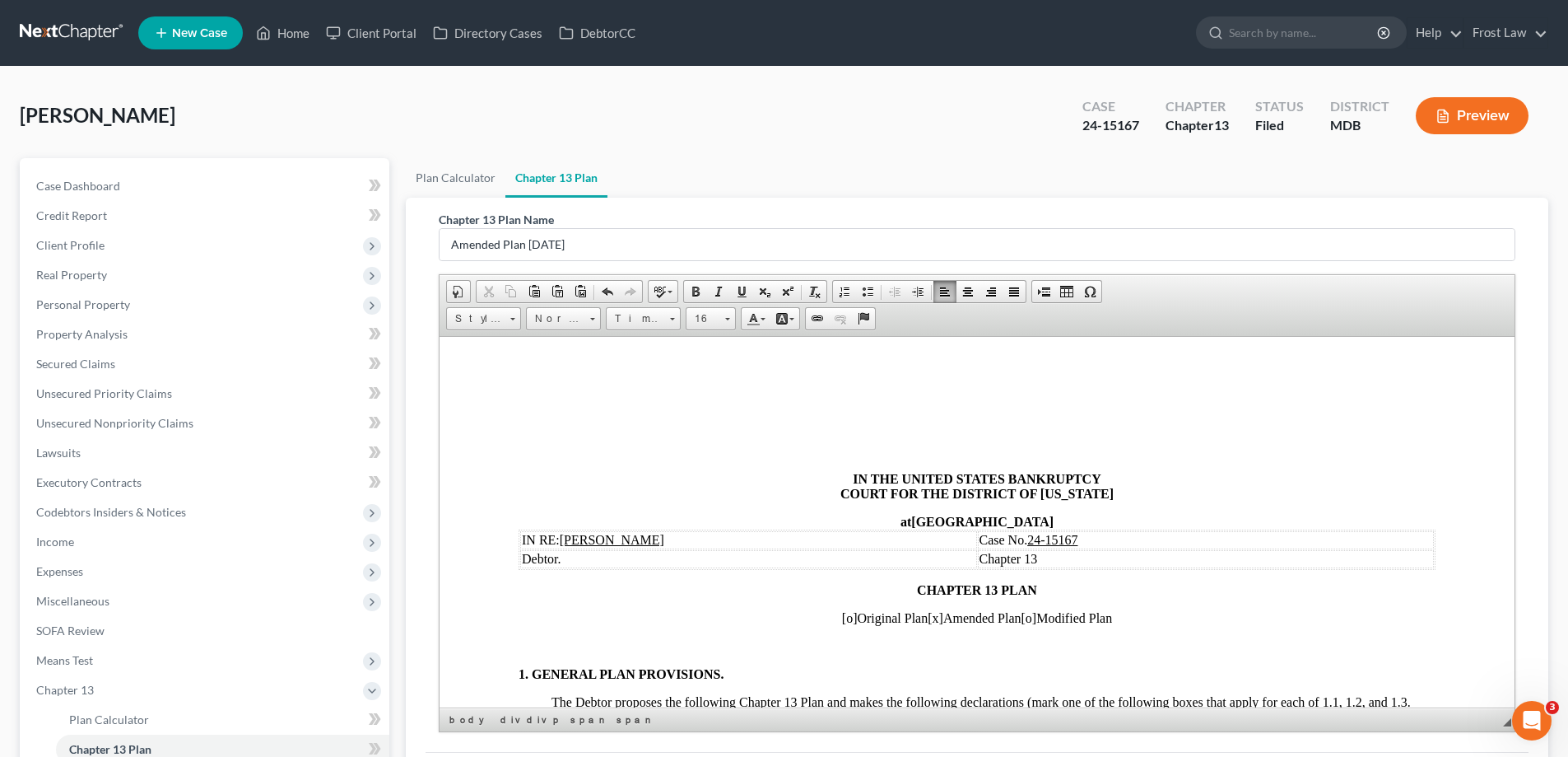
drag, startPoint x: 924, startPoint y: 516, endPoint x: 883, endPoint y: 526, distance: 42.2
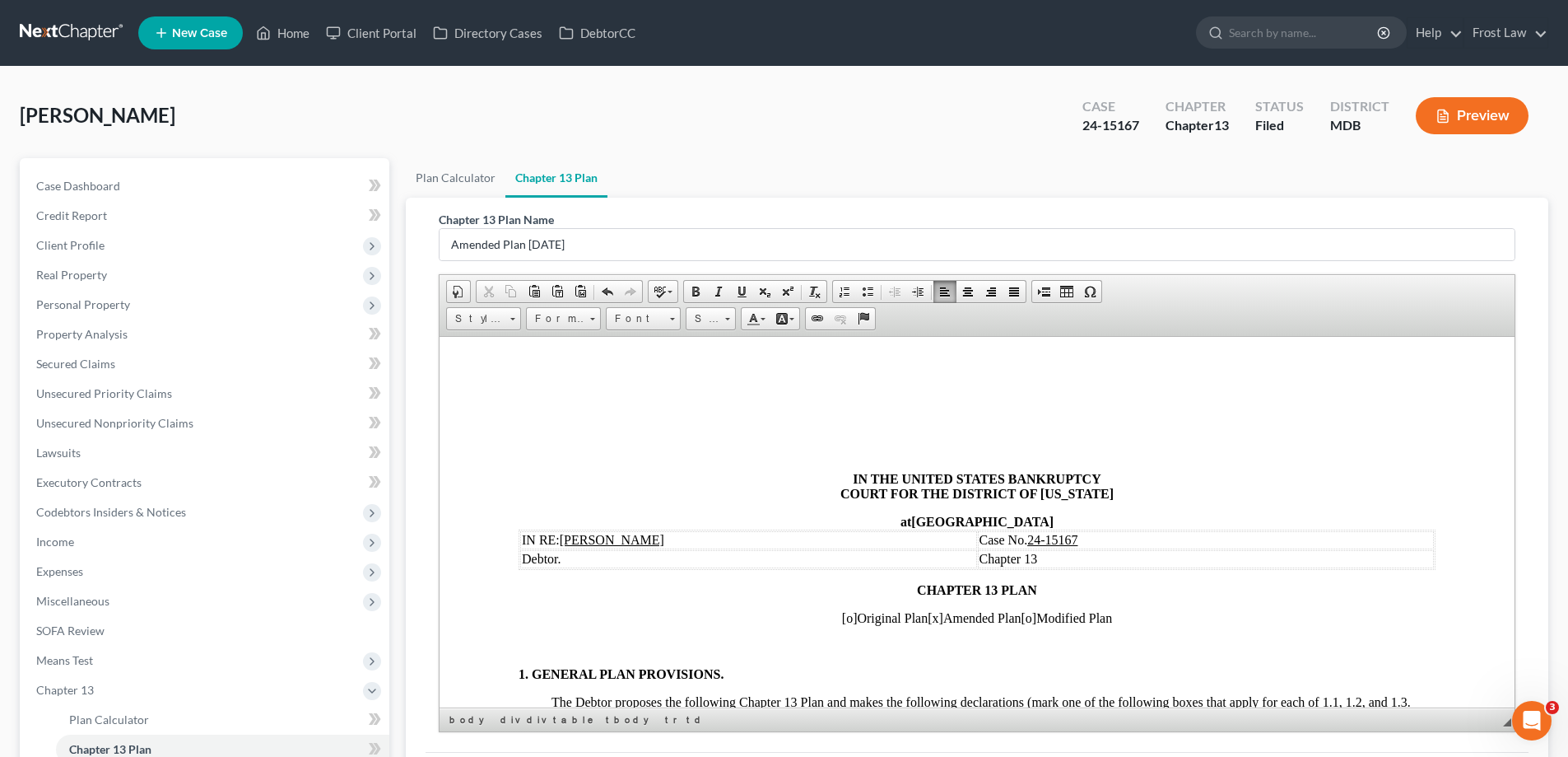
drag, startPoint x: 877, startPoint y: 520, endPoint x: 757, endPoint y: 525, distance: 120.1
drag, startPoint x: 757, startPoint y: 524, endPoint x: 554, endPoint y: 526, distance: 203.0
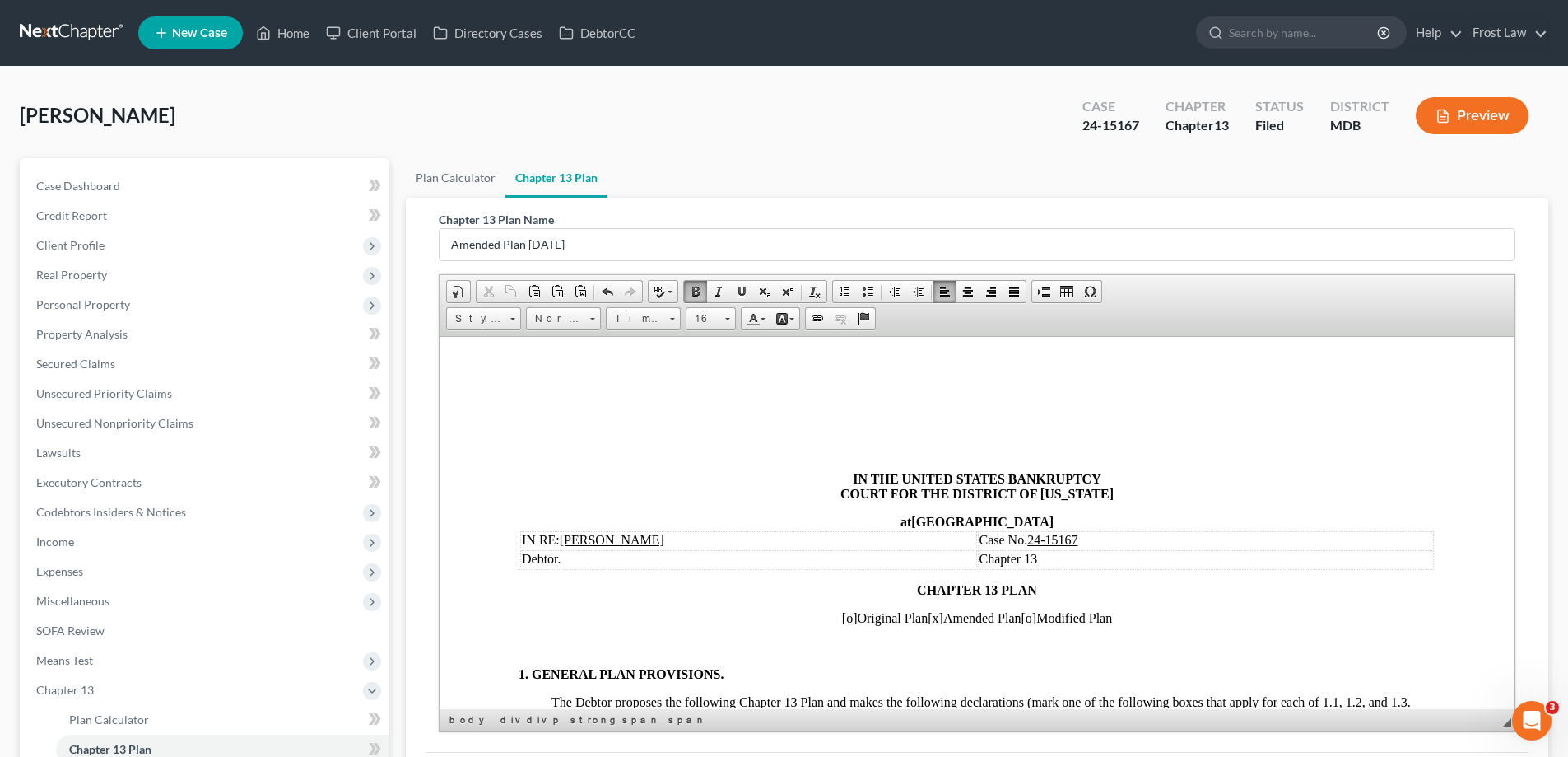
scroll to position [5530, 0]
drag, startPoint x: 579, startPoint y: 562, endPoint x: 561, endPoint y: 562, distance: 18.0
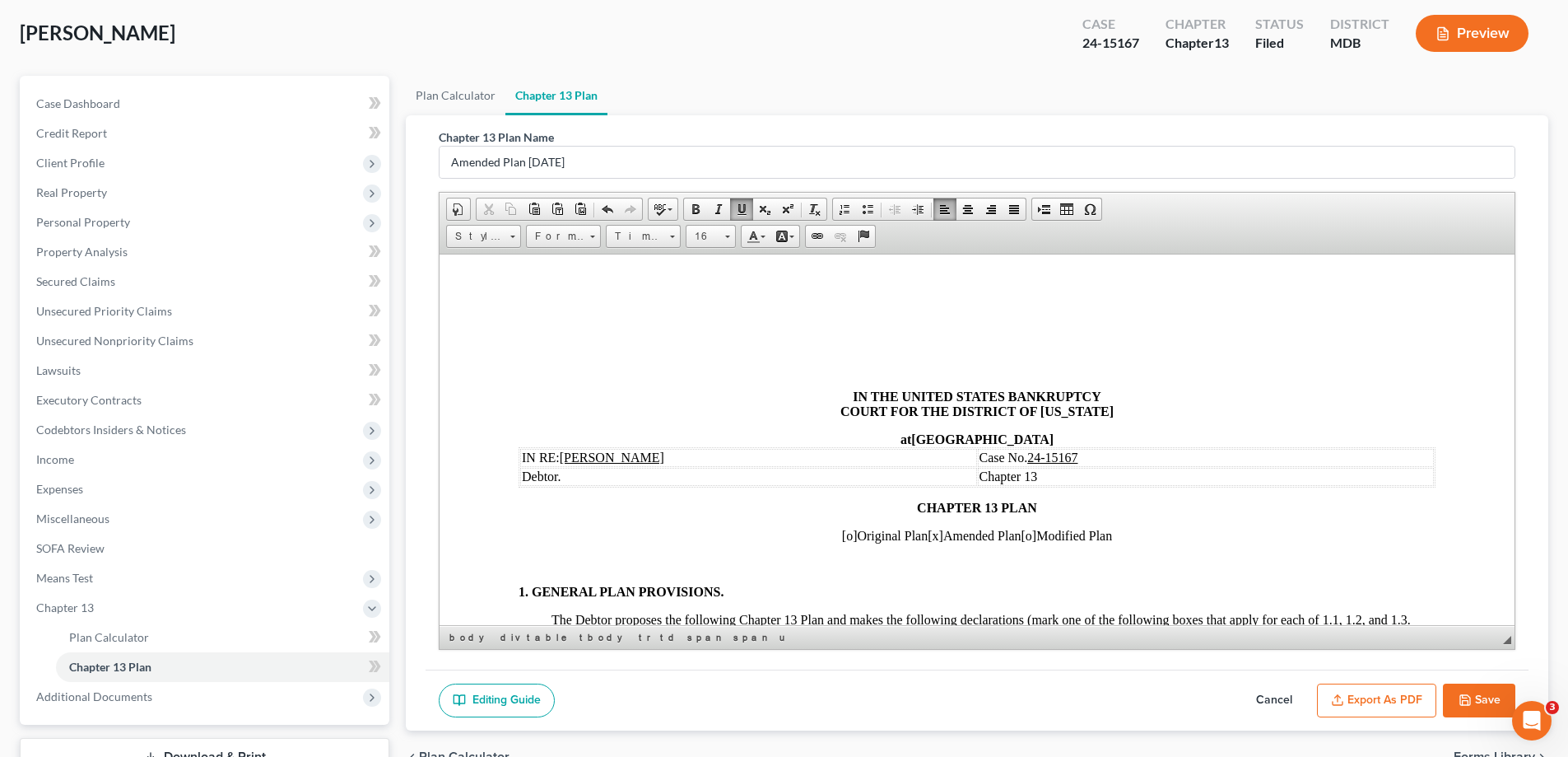
scroll to position [1248, 0]
drag, startPoint x: 585, startPoint y: 275, endPoint x: 557, endPoint y: 278, distance: 28.2
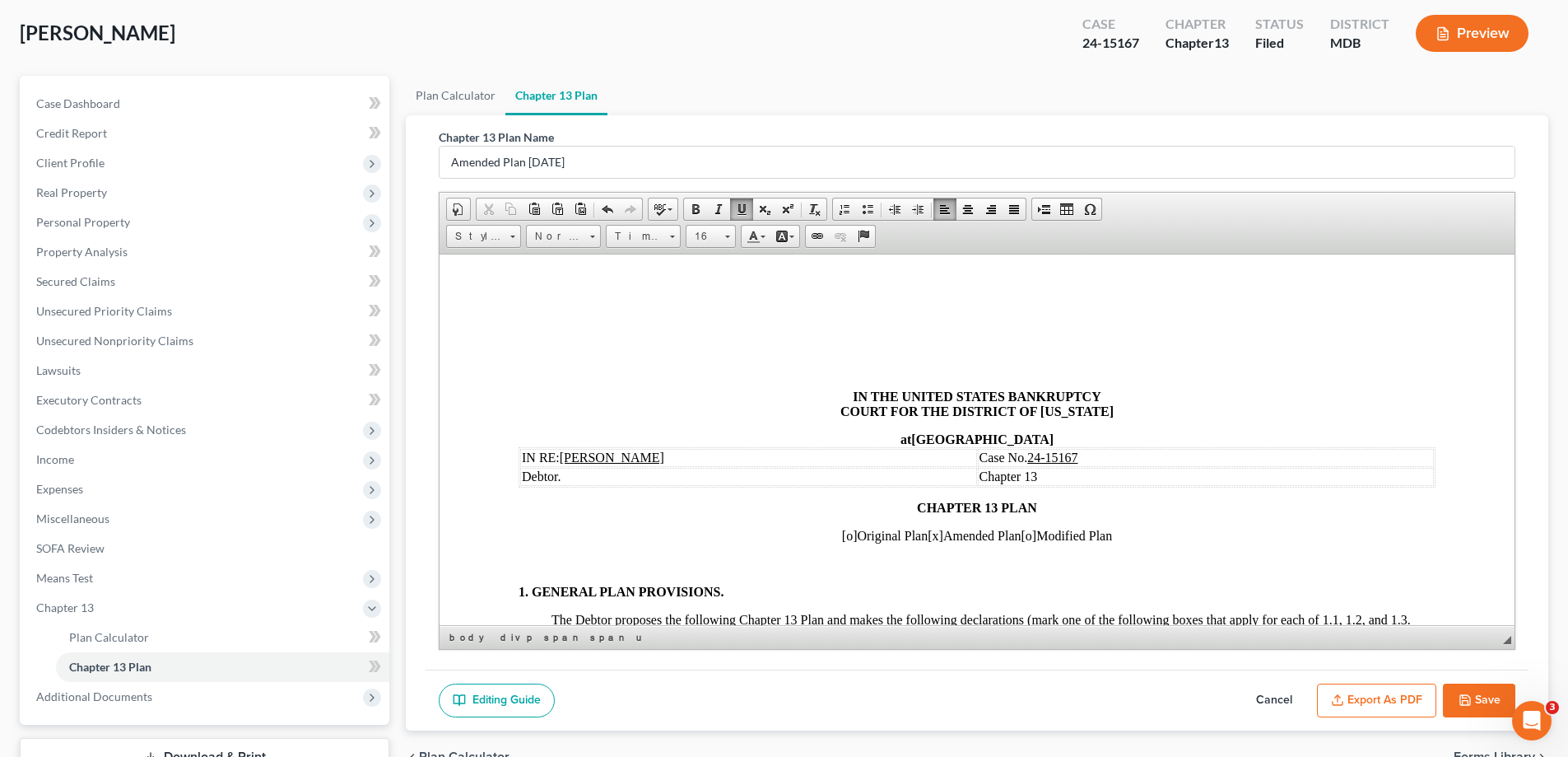
drag, startPoint x: 584, startPoint y: 388, endPoint x: 567, endPoint y: 387, distance: 17.0
drag, startPoint x: 733, startPoint y: 383, endPoint x: 723, endPoint y: 383, distance: 10.0
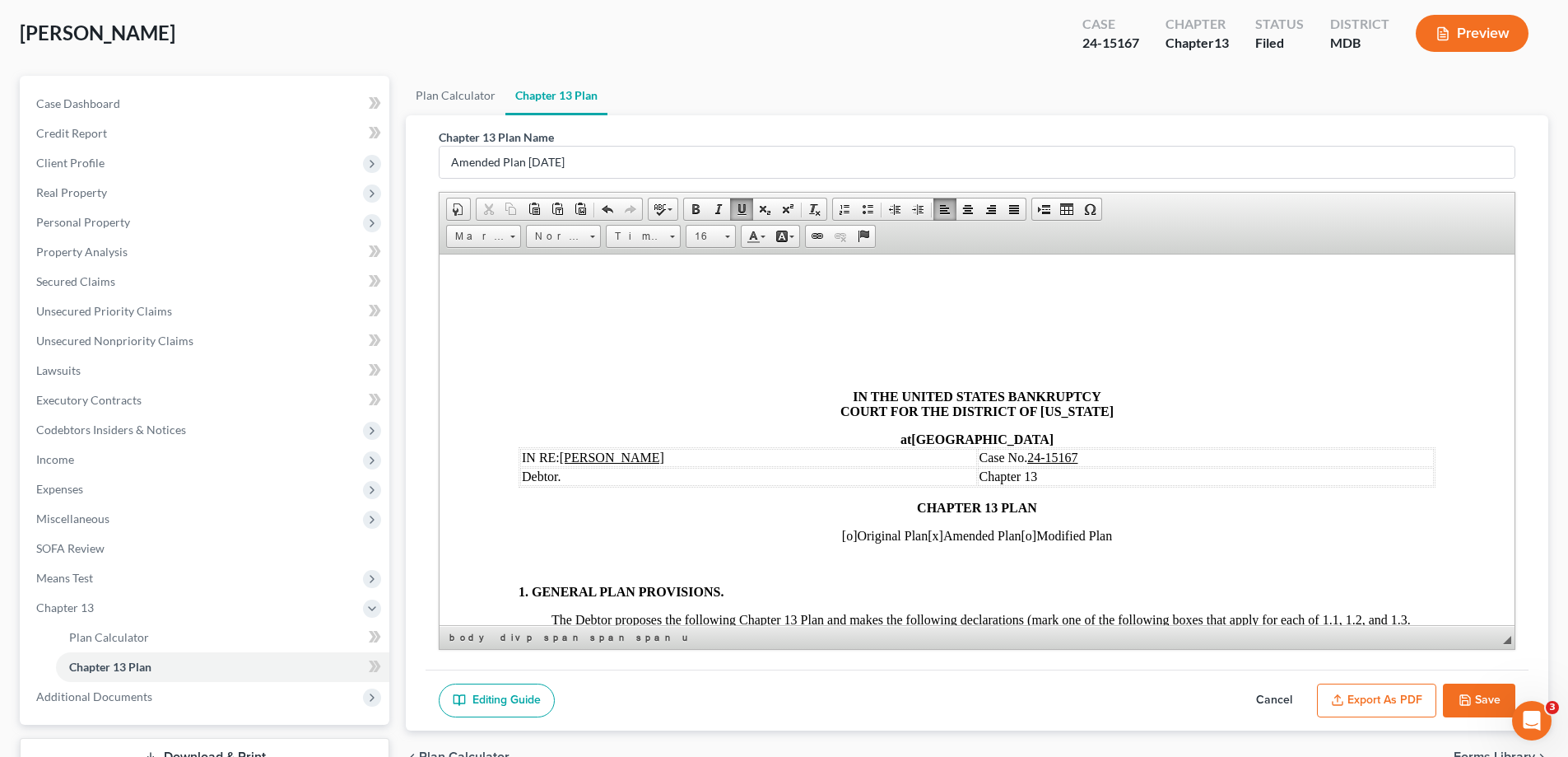
click at [1471, 694] on icon "button" at bounding box center [1464, 699] width 13 height 13
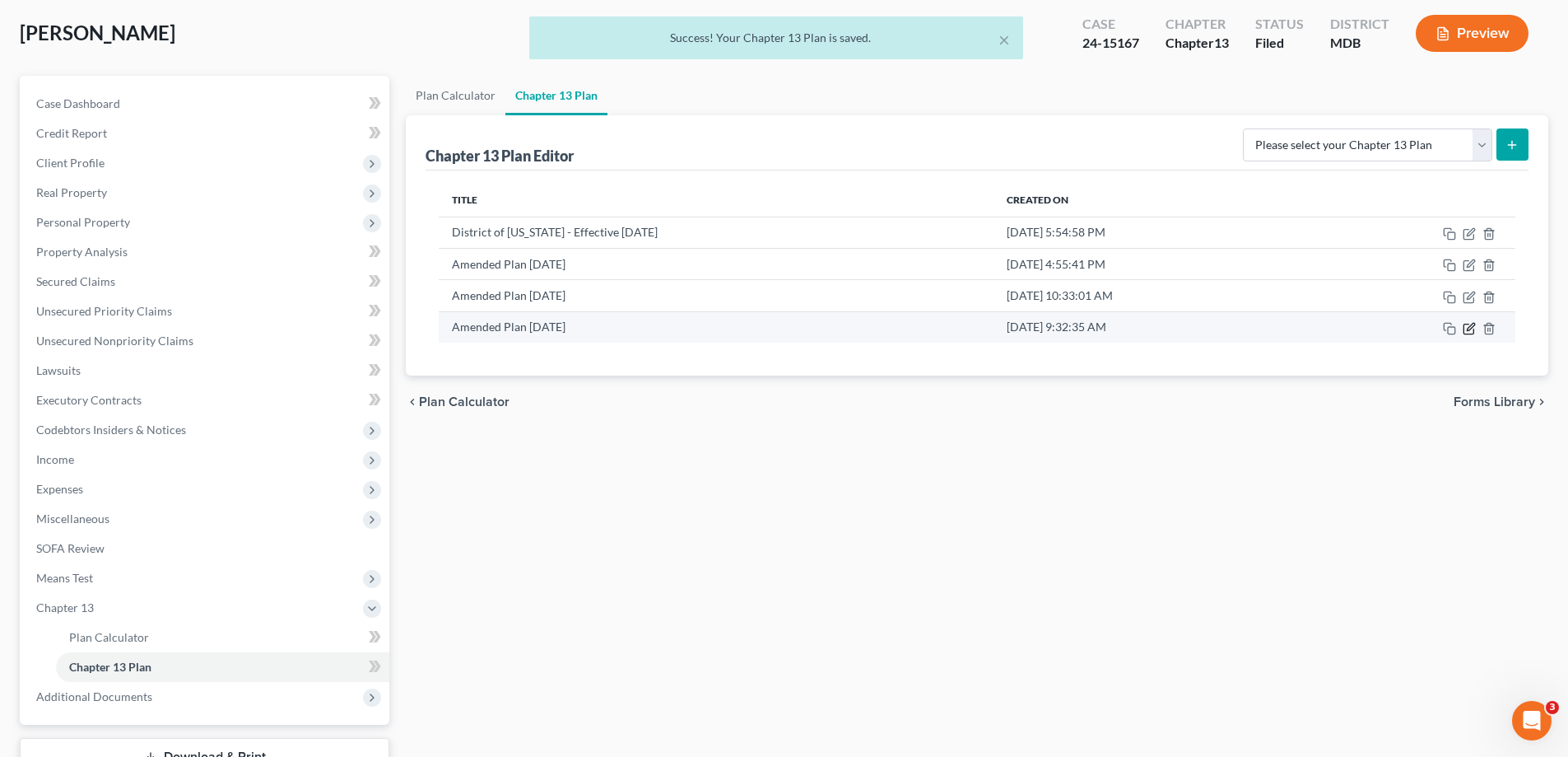
click at [1470, 330] on icon "button" at bounding box center [1468, 328] width 13 height 13
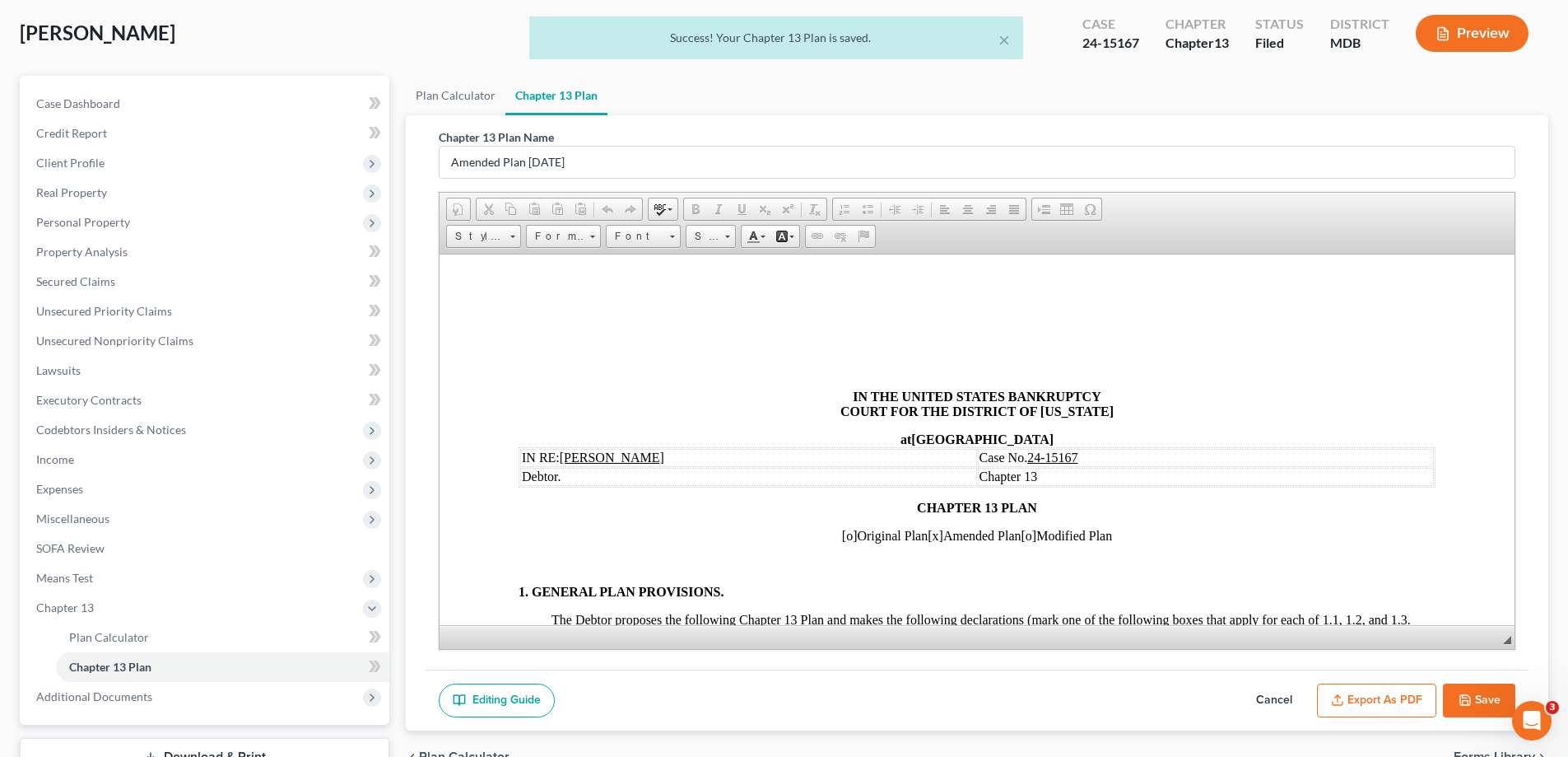
scroll to position [0, 0]
click at [1368, 706] on button "Export as PDF" at bounding box center [1377, 700] width 119 height 34
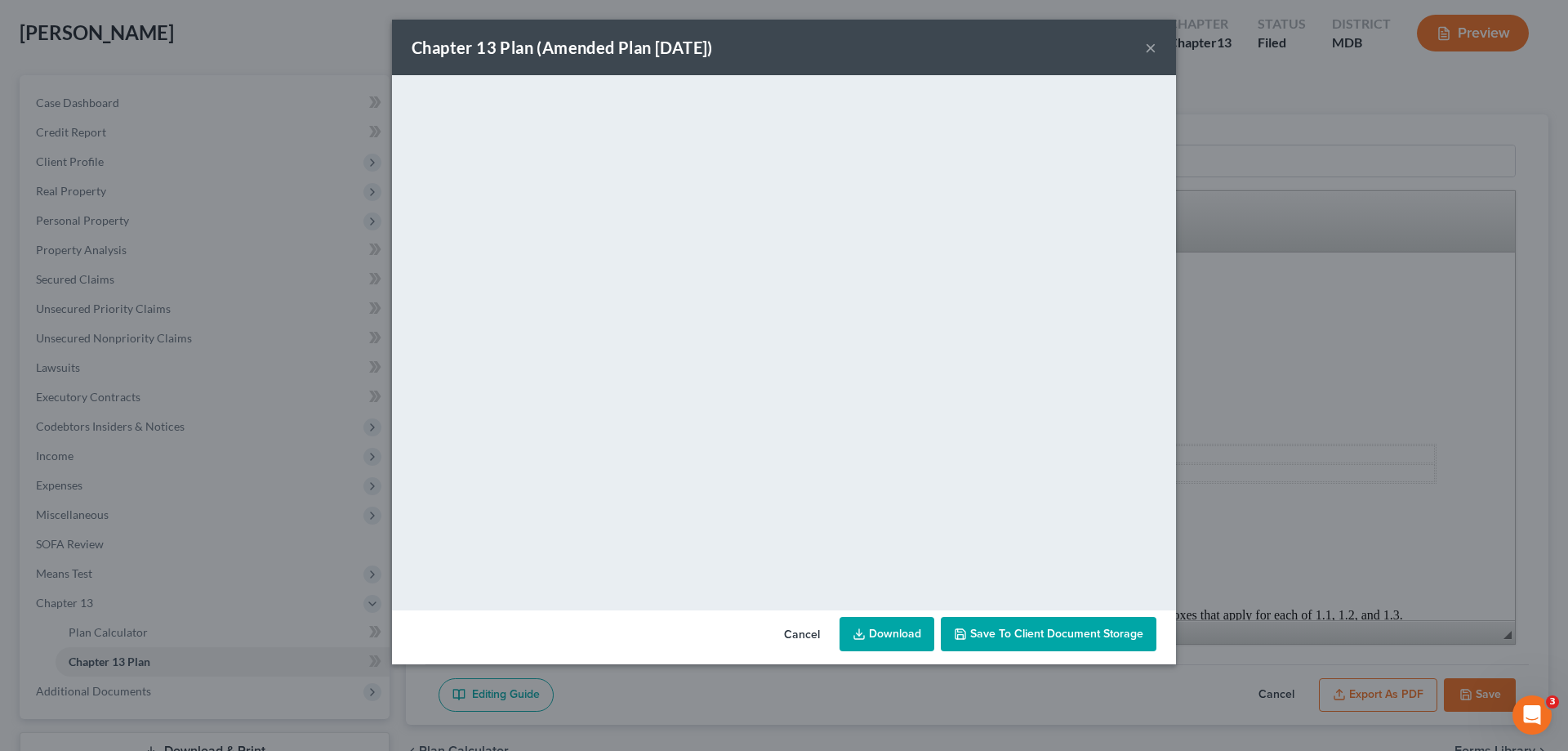
click at [1152, 43] on button "×" at bounding box center [1151, 48] width 12 height 19
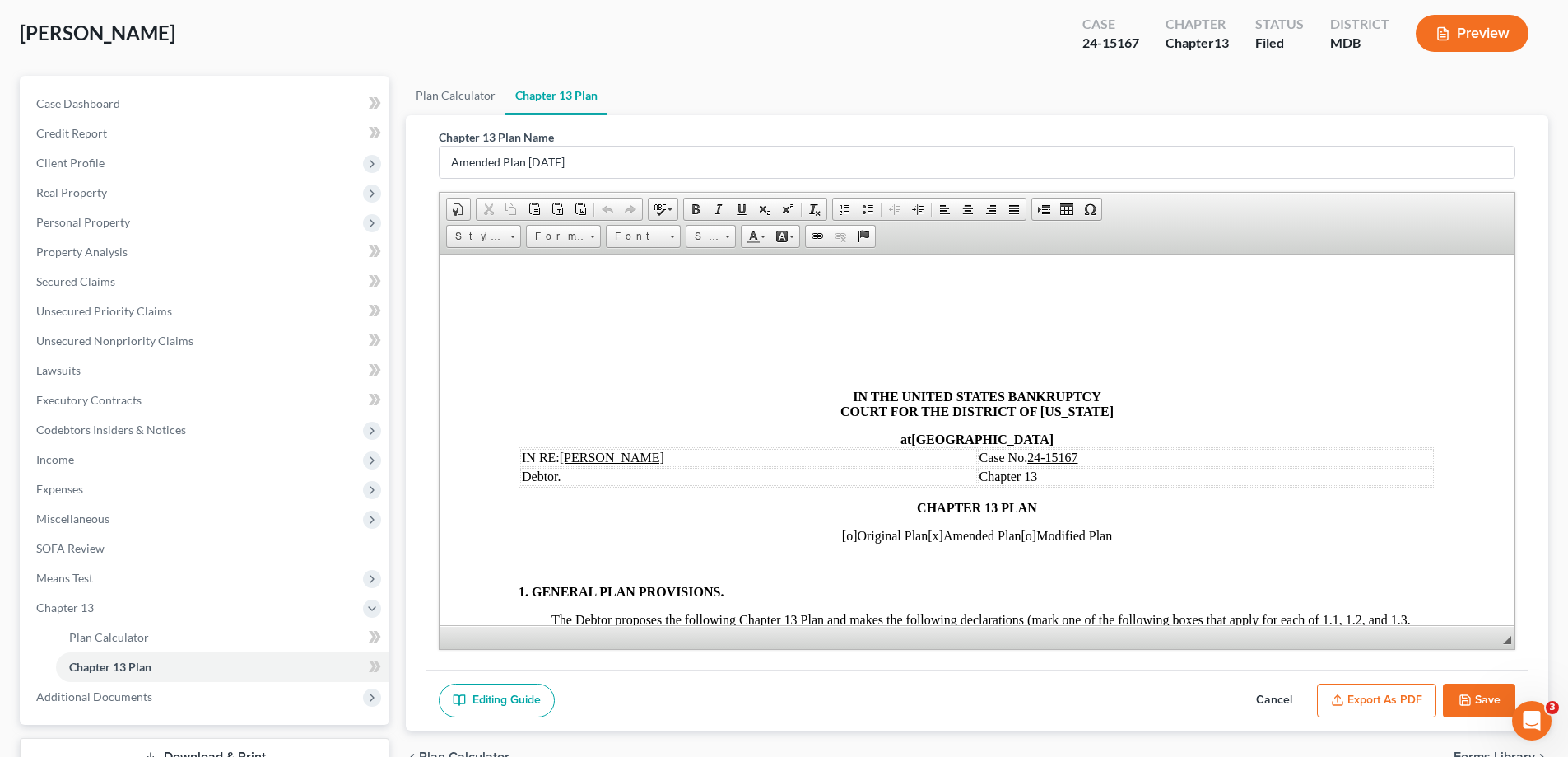
click at [1493, 699] on button "Save" at bounding box center [1479, 700] width 72 height 34
